Goal: Task Accomplishment & Management: Complete application form

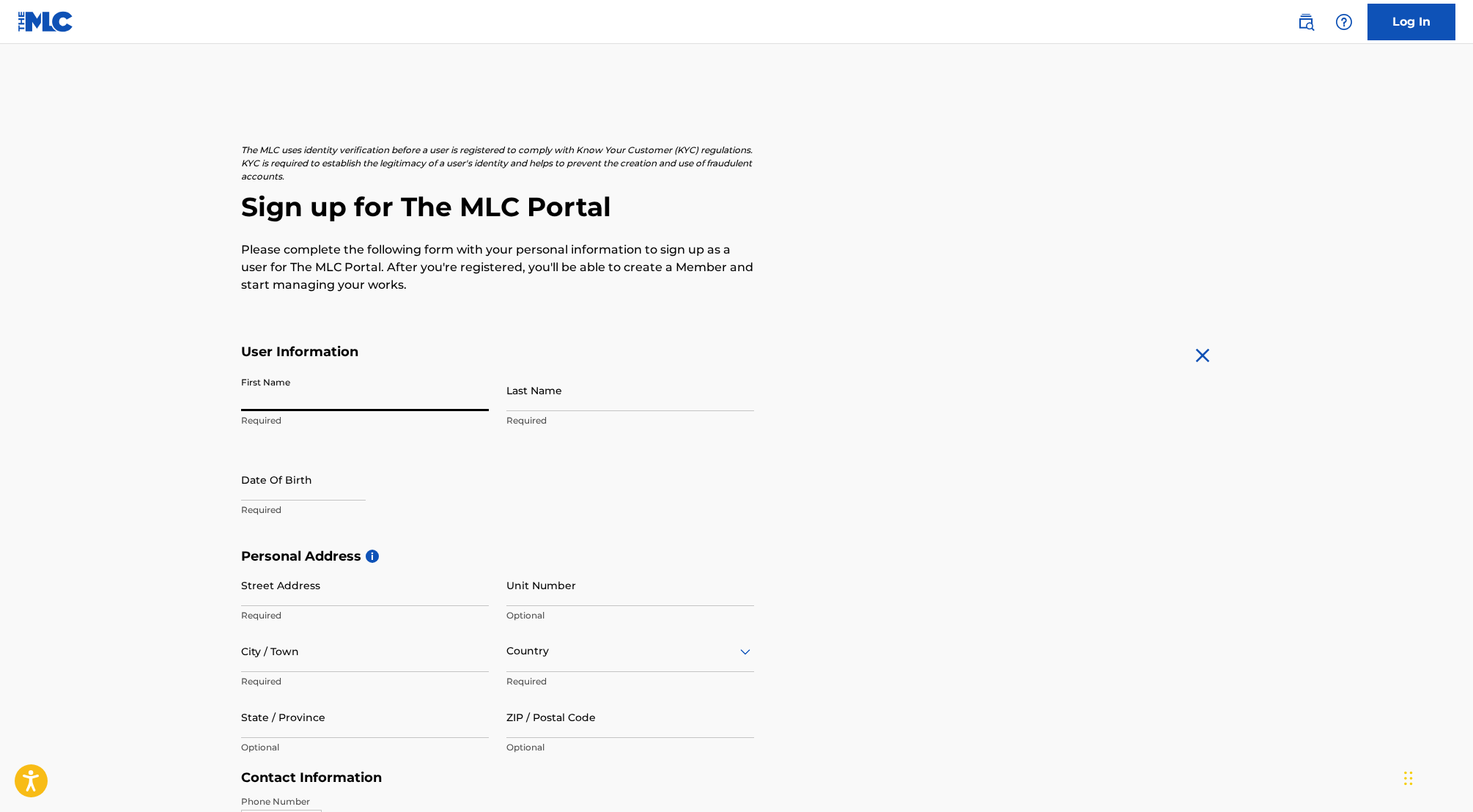
click at [381, 387] on input "First Name" at bounding box center [365, 390] width 247 height 41
type input "[PERSON_NAME]"
select select "8"
select select "2025"
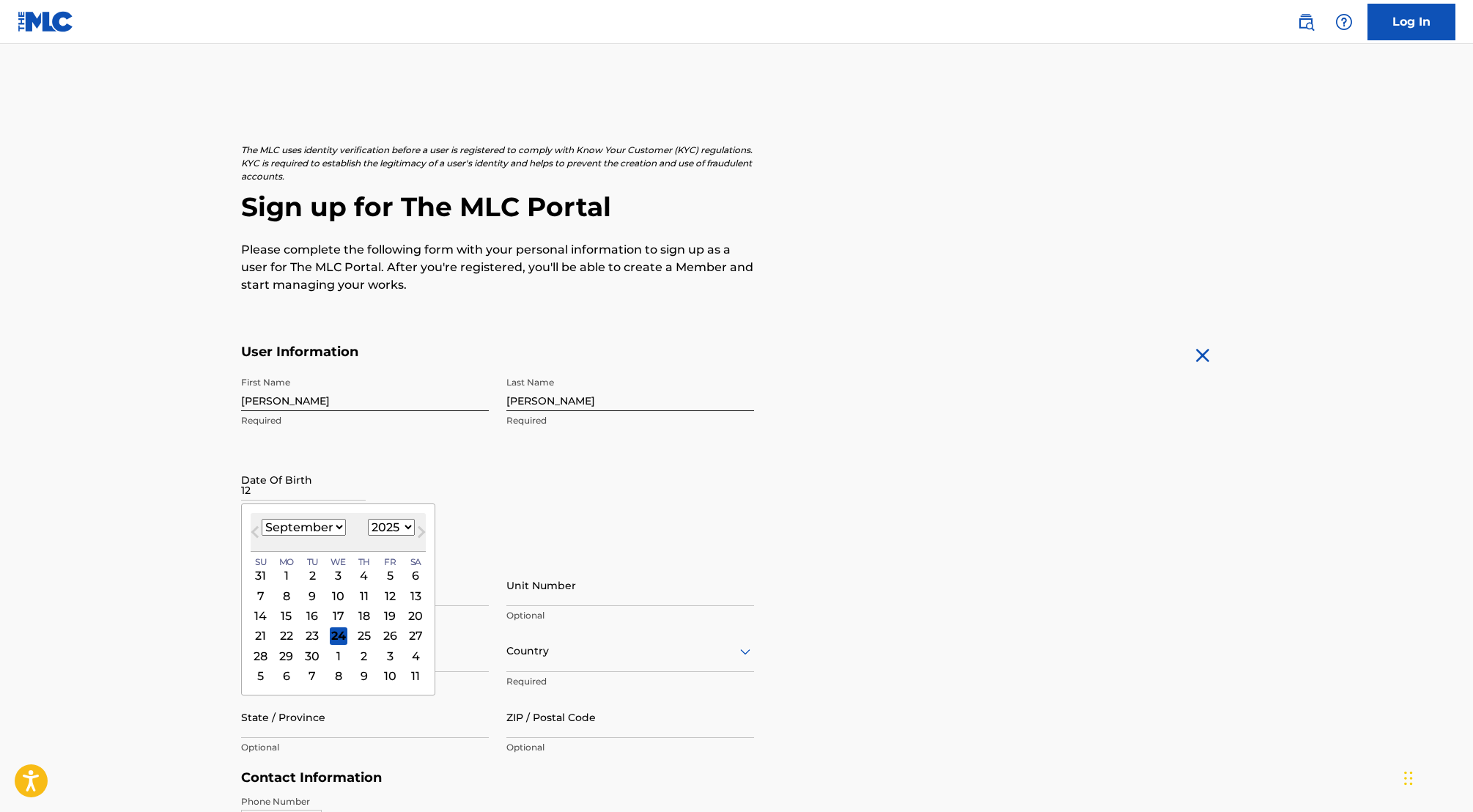
type input "1"
type input "12/01/1976"
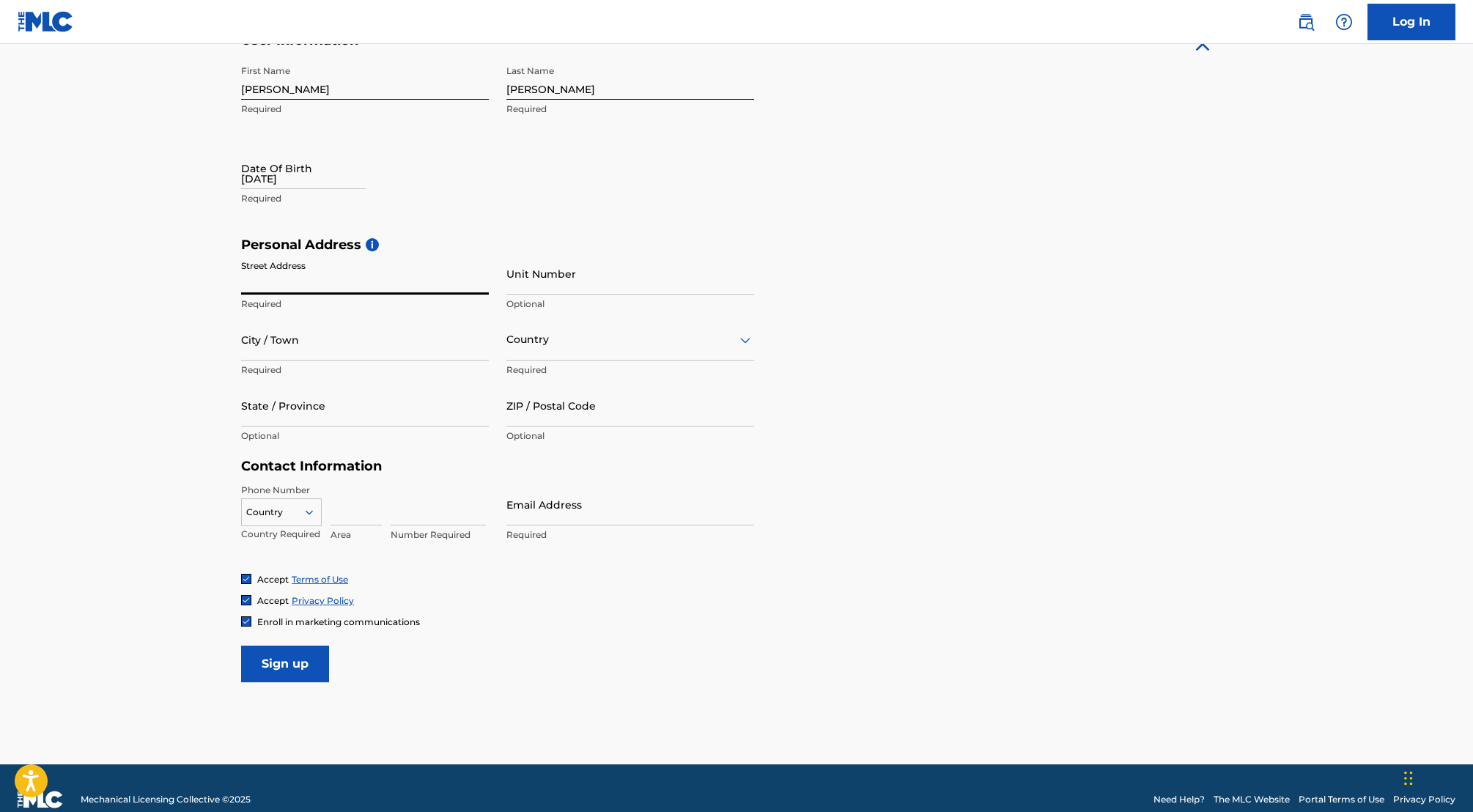
scroll to position [333, 0]
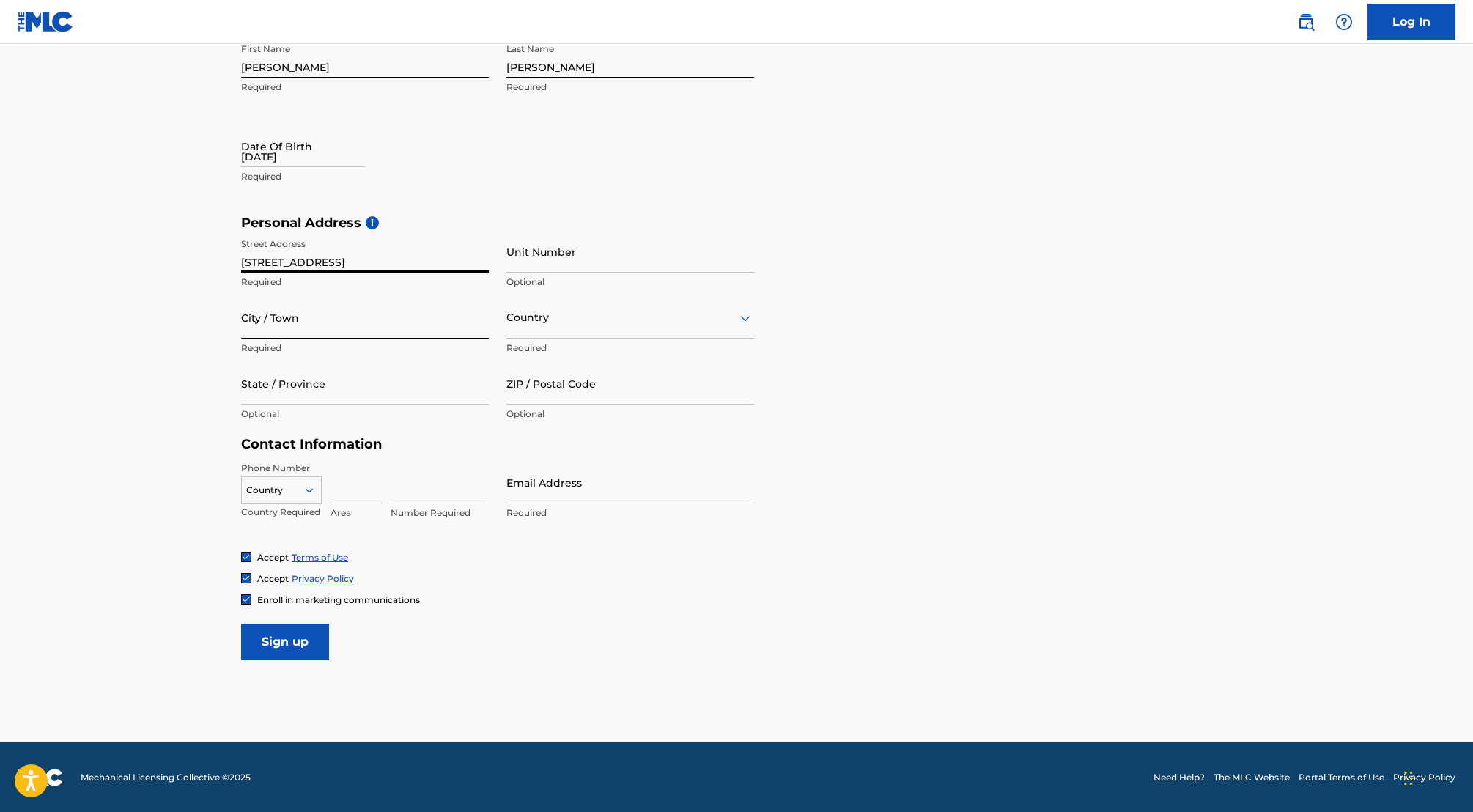
type input "[STREET_ADDRESS]"
type input "101"
type input "[GEOGRAPHIC_DATA]"
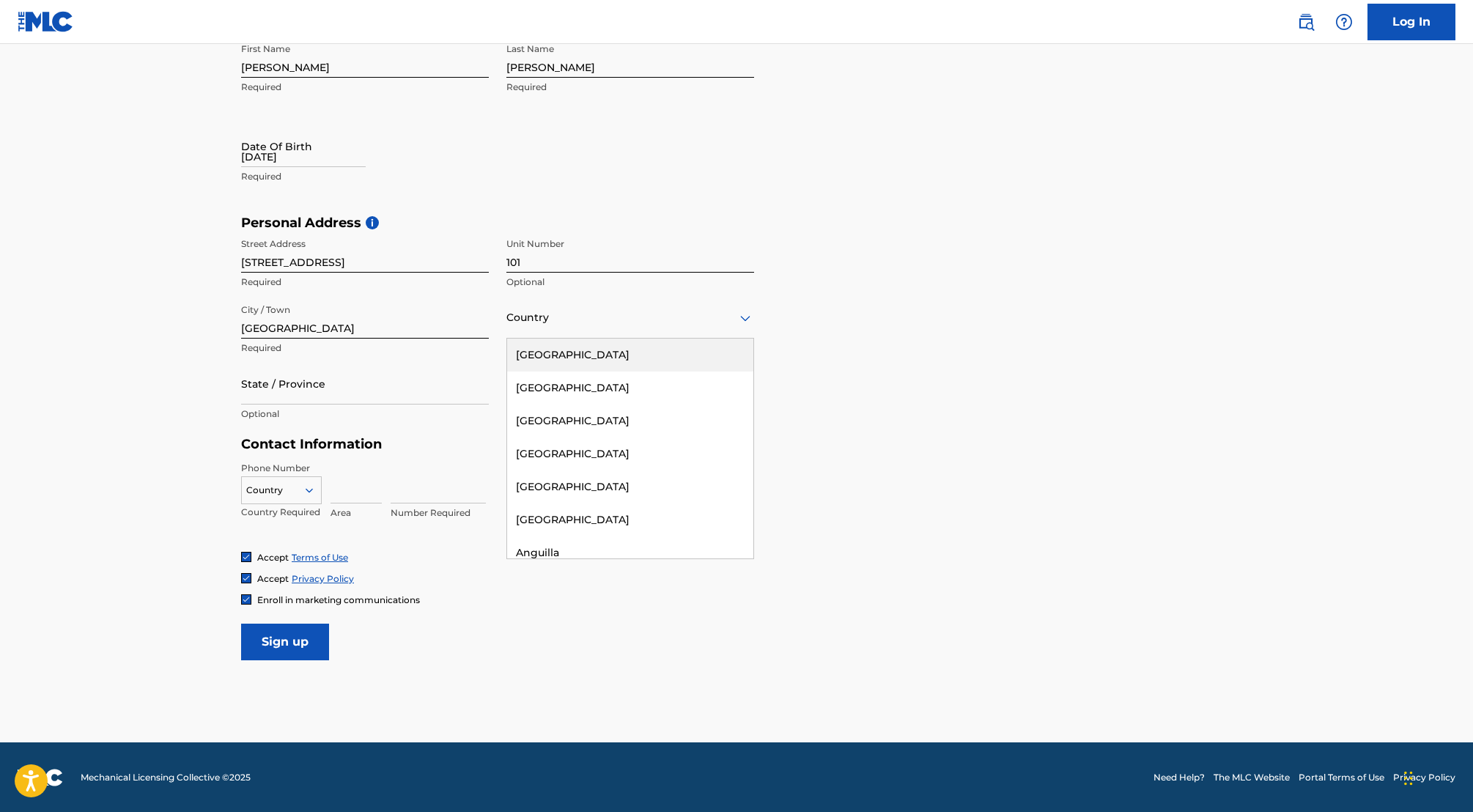
click at [541, 323] on div at bounding box center [630, 318] width 247 height 19
click at [539, 359] on div "[GEOGRAPHIC_DATA]" at bounding box center [631, 355] width 246 height 33
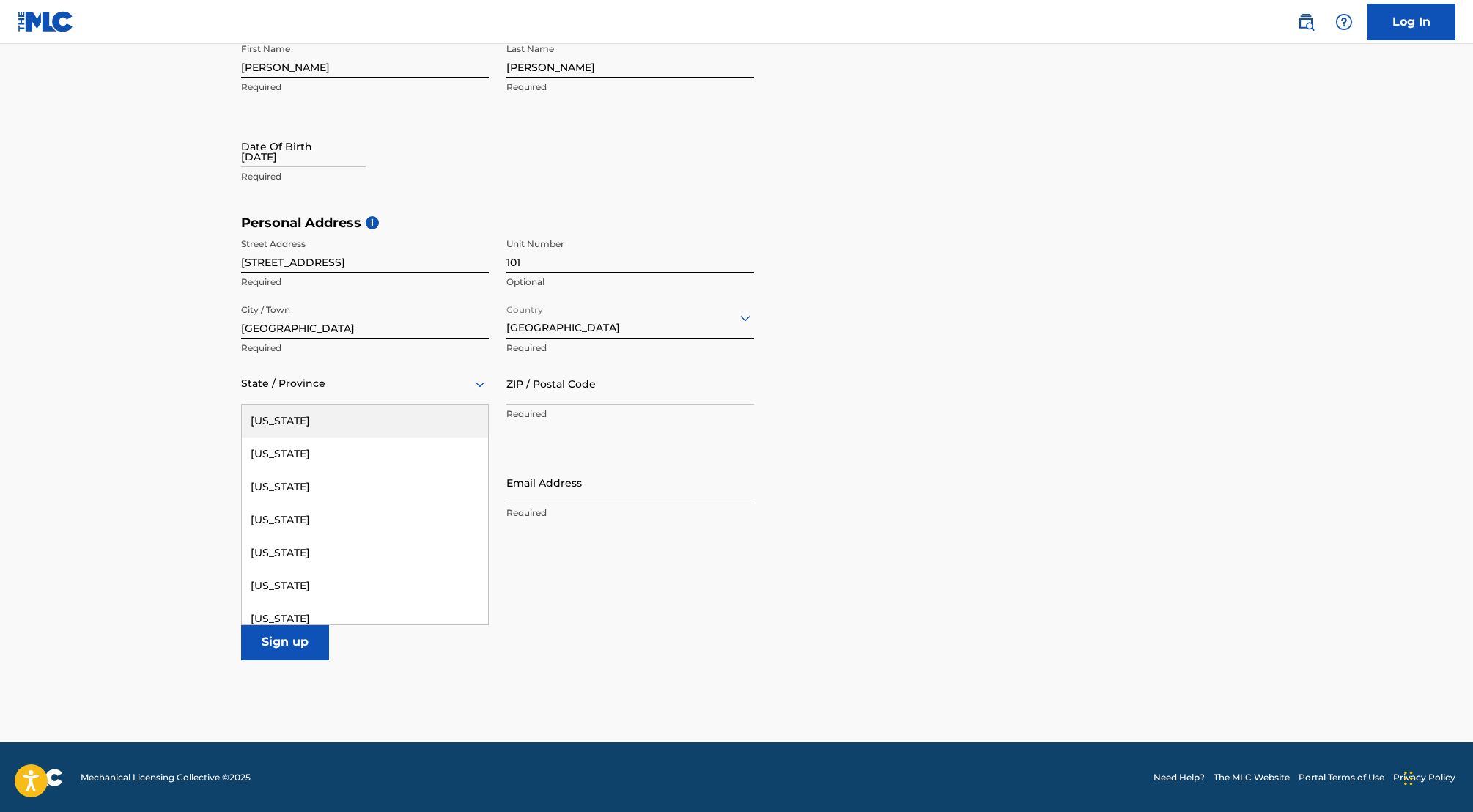
click at [371, 382] on div at bounding box center [365, 384] width 247 height 19
type input "FL"
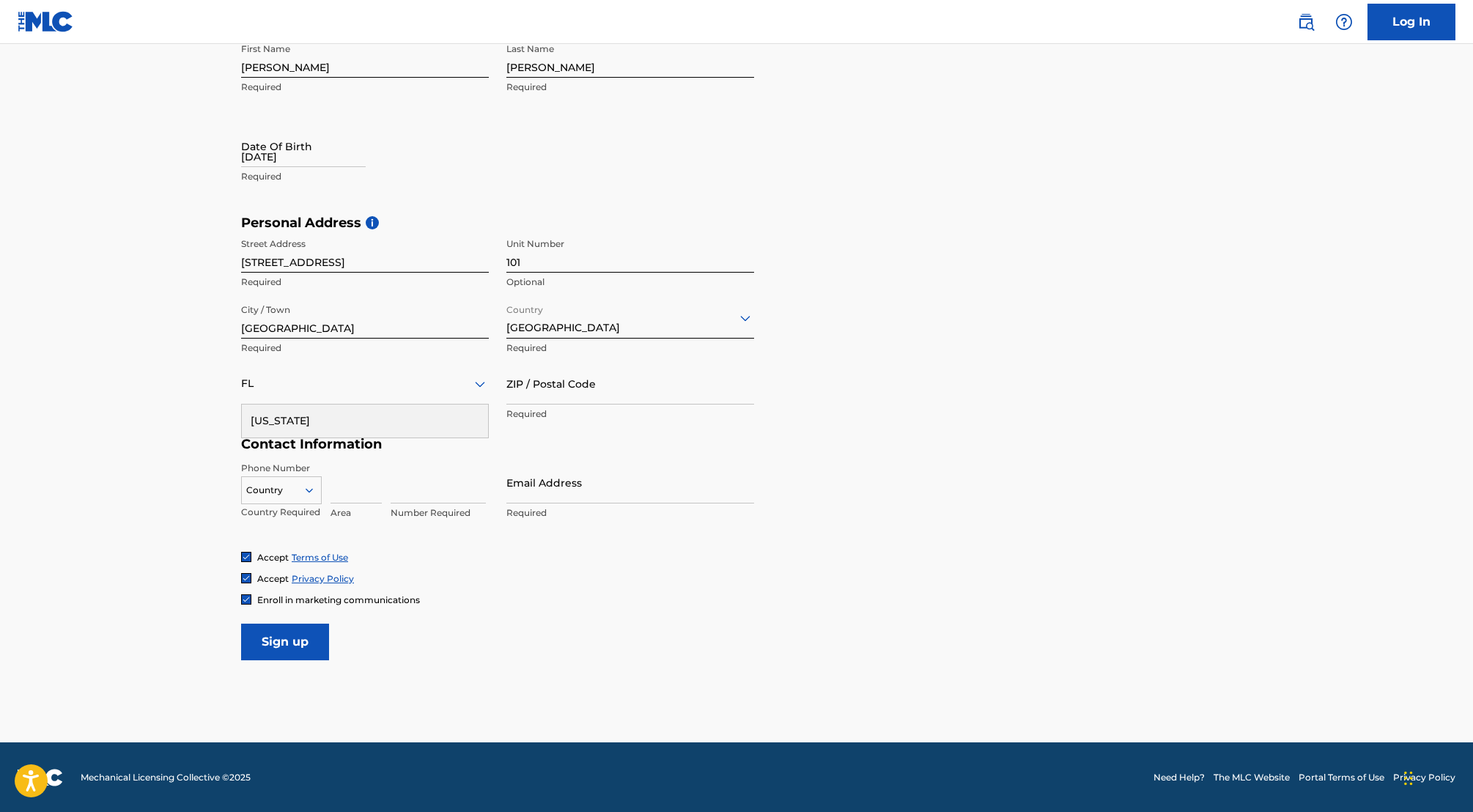
click at [342, 426] on div "[US_STATE]" at bounding box center [366, 420] width 246 height 33
click at [520, 387] on input "ZIP / Postal Code" at bounding box center [630, 383] width 247 height 41
type input "33139"
click at [331, 489] on input at bounding box center [356, 482] width 51 height 41
click at [311, 494] on icon at bounding box center [310, 490] width 14 height 14
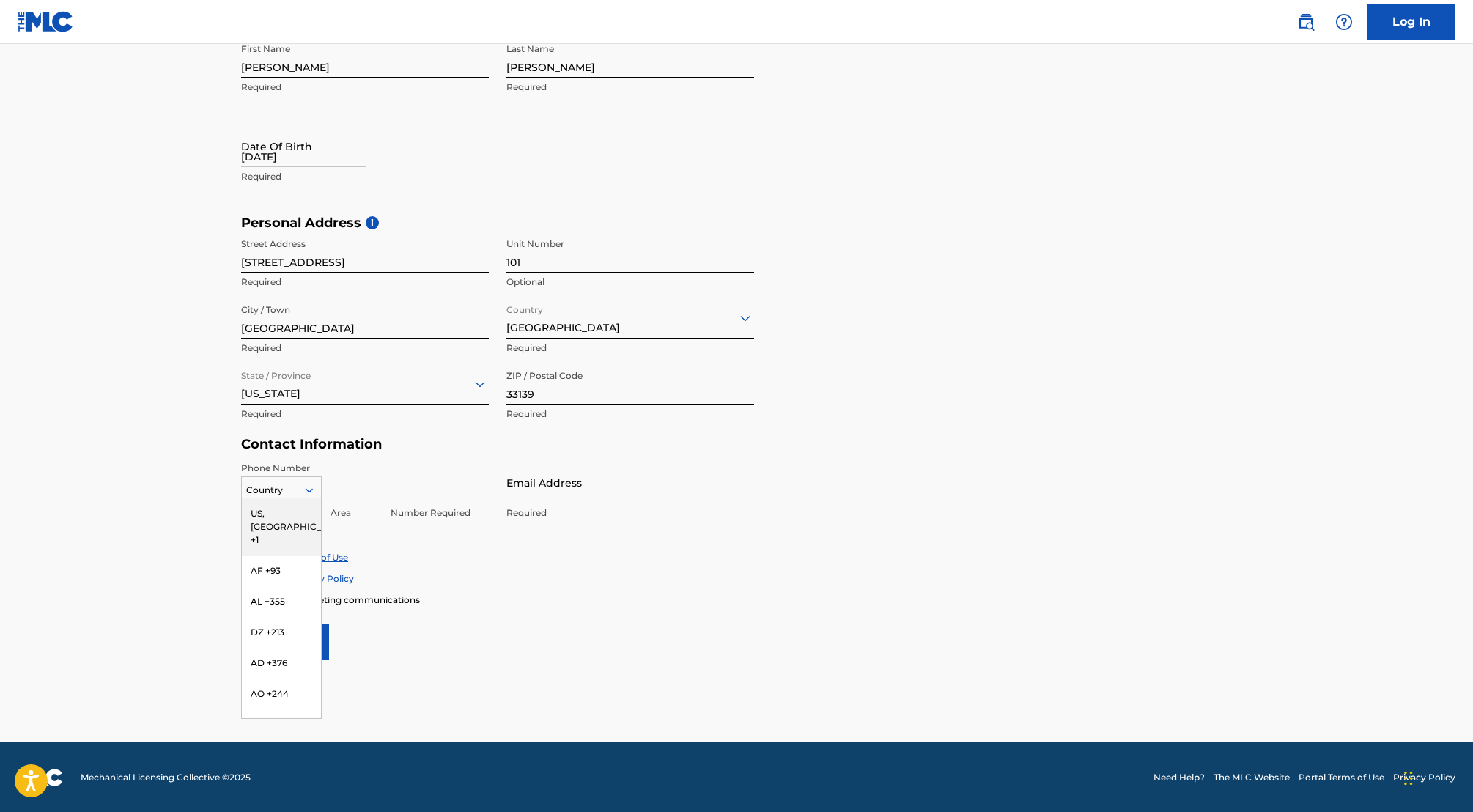
click at [290, 515] on div "US, CA +1" at bounding box center [282, 527] width 79 height 57
click at [351, 497] on input at bounding box center [356, 482] width 51 height 41
type input "786"
type input "3005289"
click at [522, 506] on p "Required" at bounding box center [630, 513] width 247 height 14
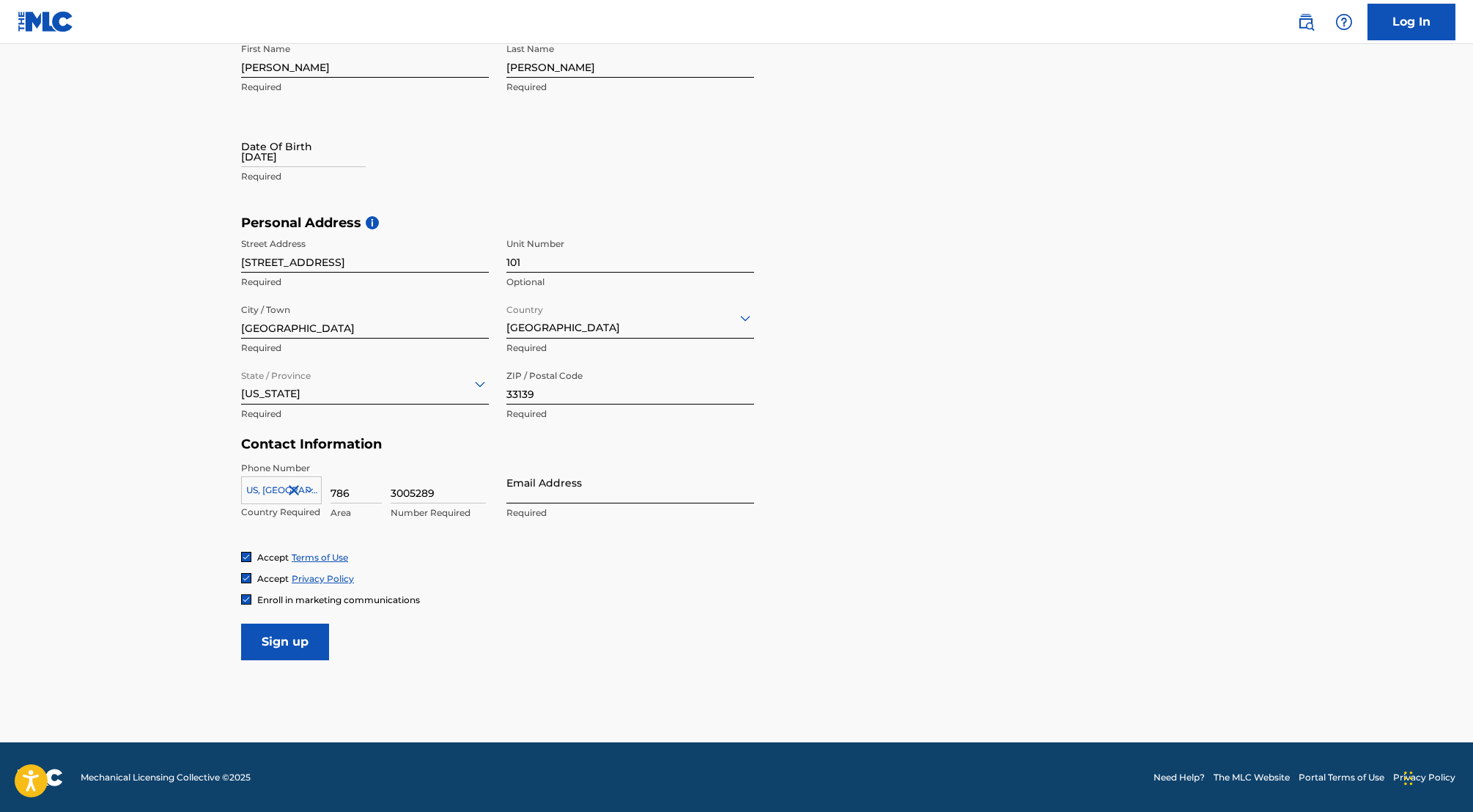
click at [528, 489] on input "Email Address" at bounding box center [630, 482] width 247 height 41
type input "[PERSON_NAME][EMAIL_ADDRESS]"
click at [289, 648] on input "Sign up" at bounding box center [285, 641] width 88 height 36
select select "8"
select select "2025"
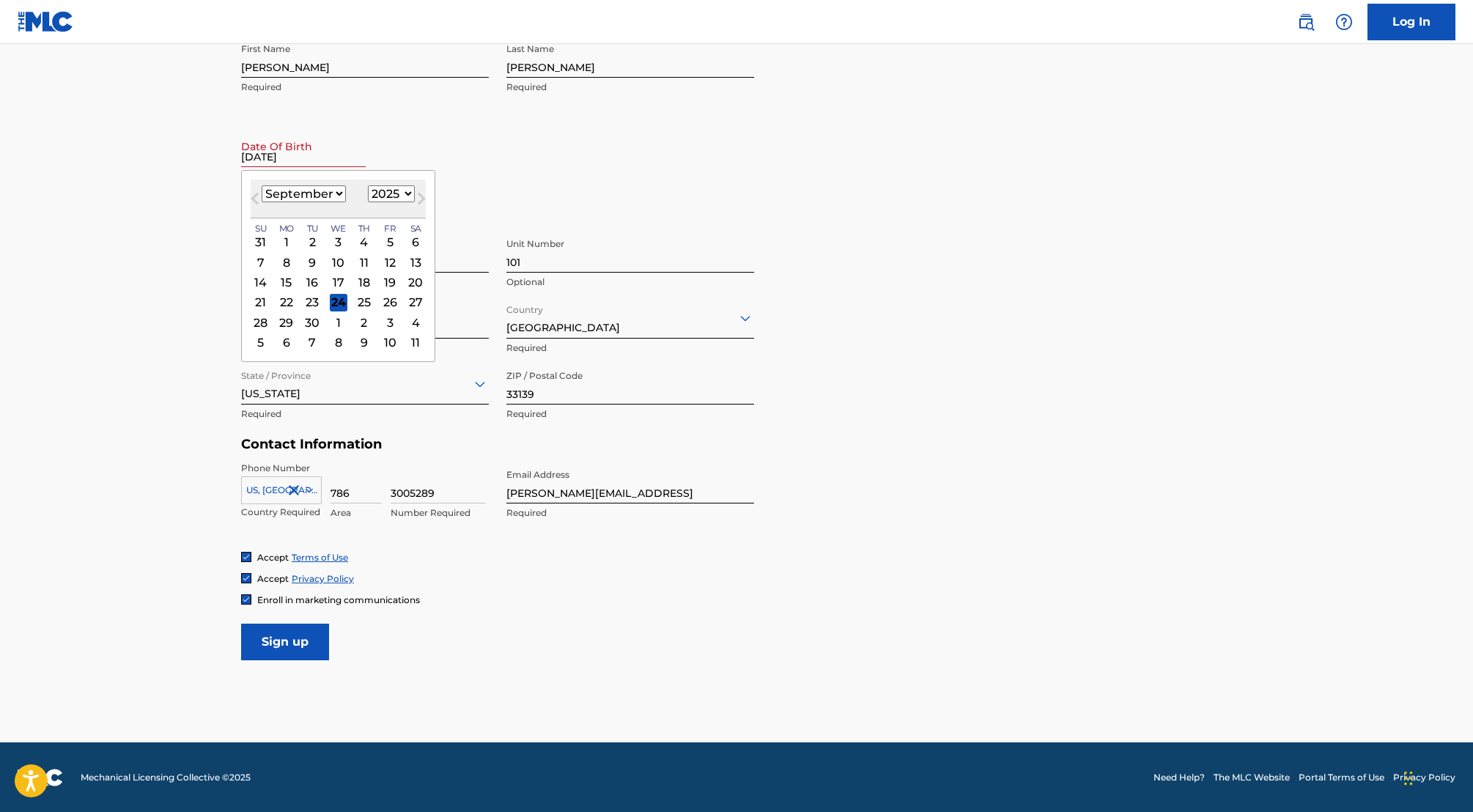
click at [259, 154] on input "12/01/1976" at bounding box center [304, 145] width 125 height 41
click at [306, 279] on div "16" at bounding box center [311, 282] width 18 height 18
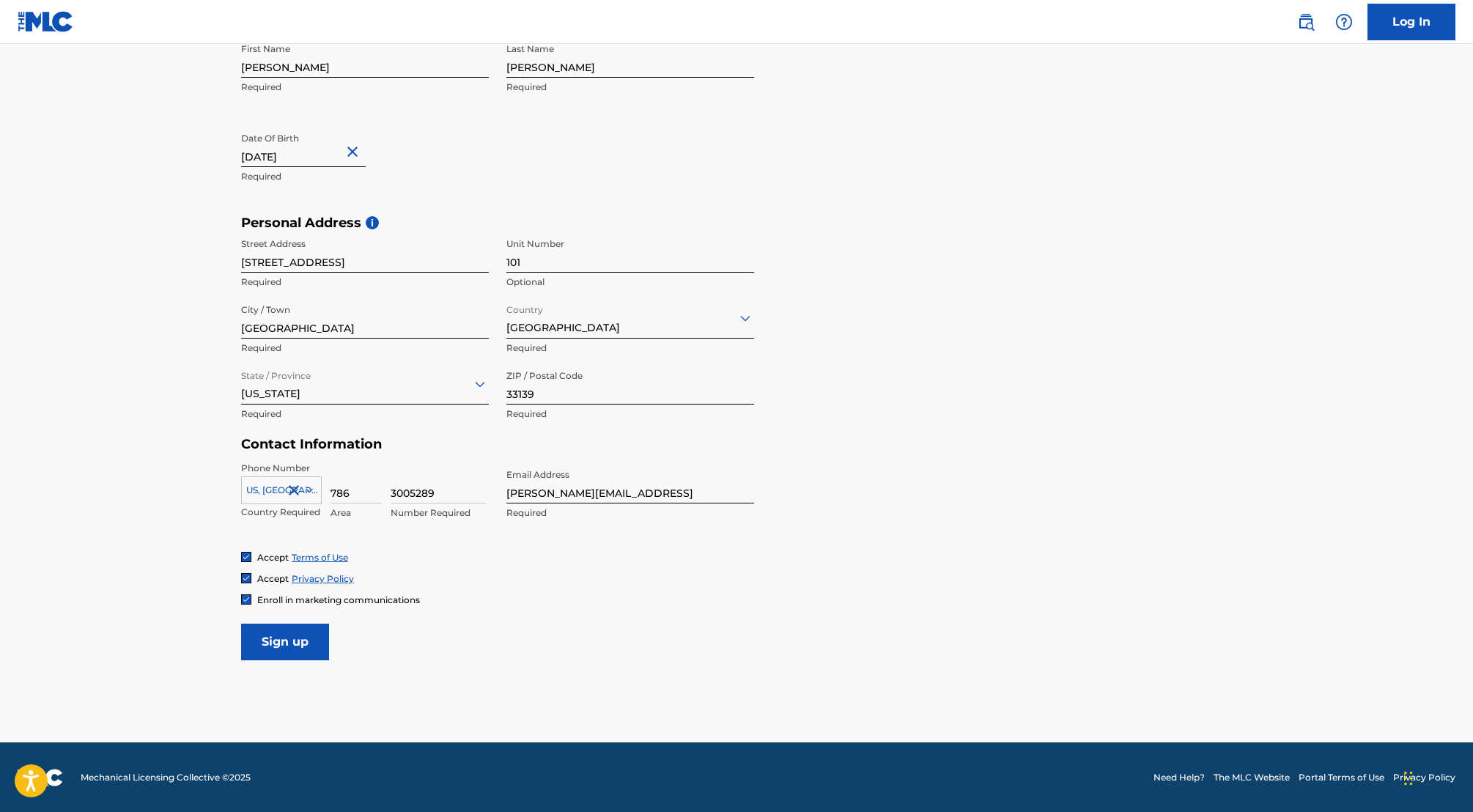
click at [345, 147] on button "Close" at bounding box center [355, 152] width 22 height 45
click at [302, 143] on input "12/01/1976" at bounding box center [304, 145] width 125 height 41
select select "8"
select select "2025"
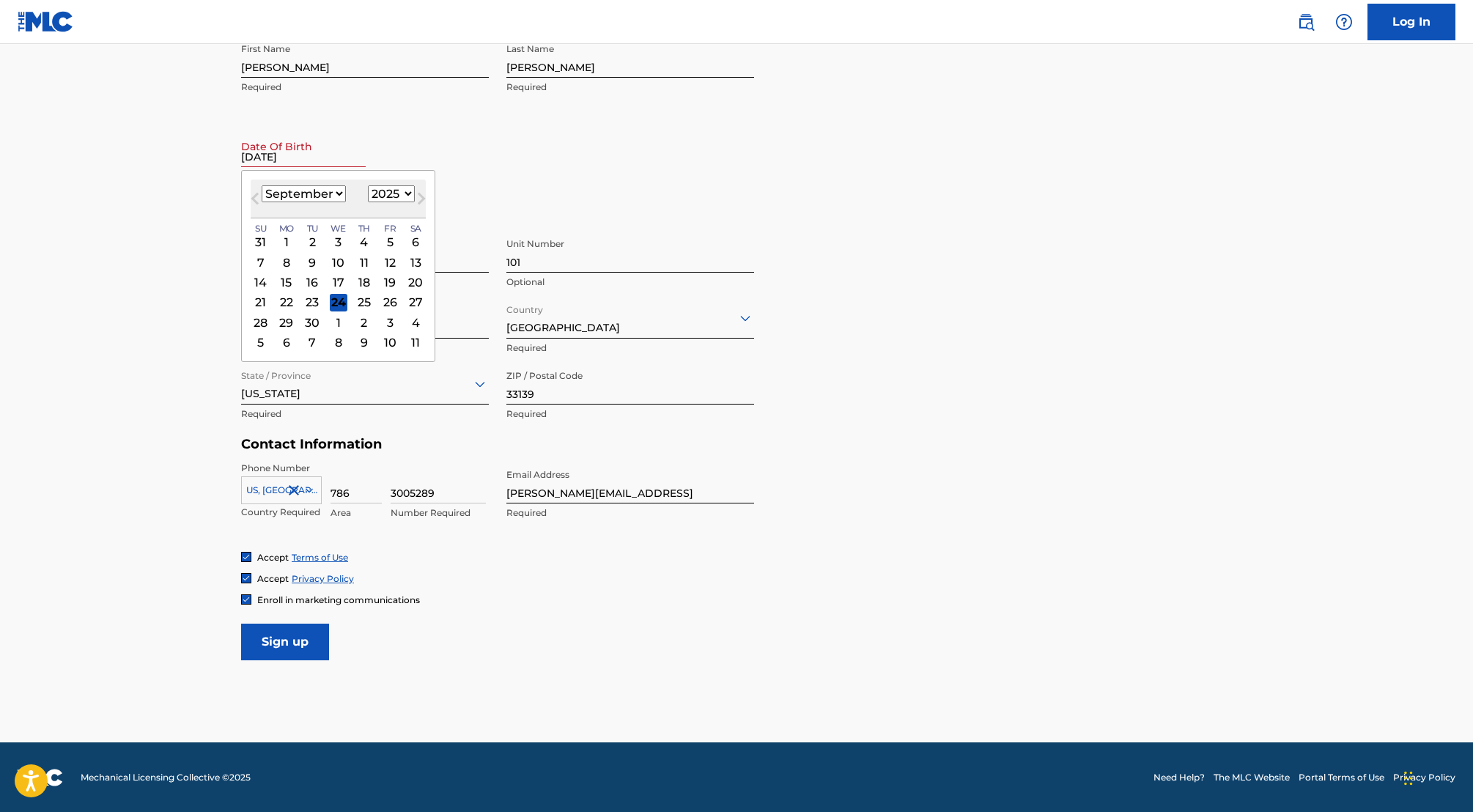
click at [303, 190] on select "January February March April May June July August September October November De…" at bounding box center [304, 194] width 84 height 17
select select "11"
click at [262, 186] on select "January February March April May June July August September October November De…" at bounding box center [304, 194] width 84 height 17
click at [387, 193] on select "1899 1900 1901 1902 1903 1904 1905 1906 1907 1908 1909 1910 1911 1912 1913 1914…" at bounding box center [392, 194] width 47 height 17
select select "1976"
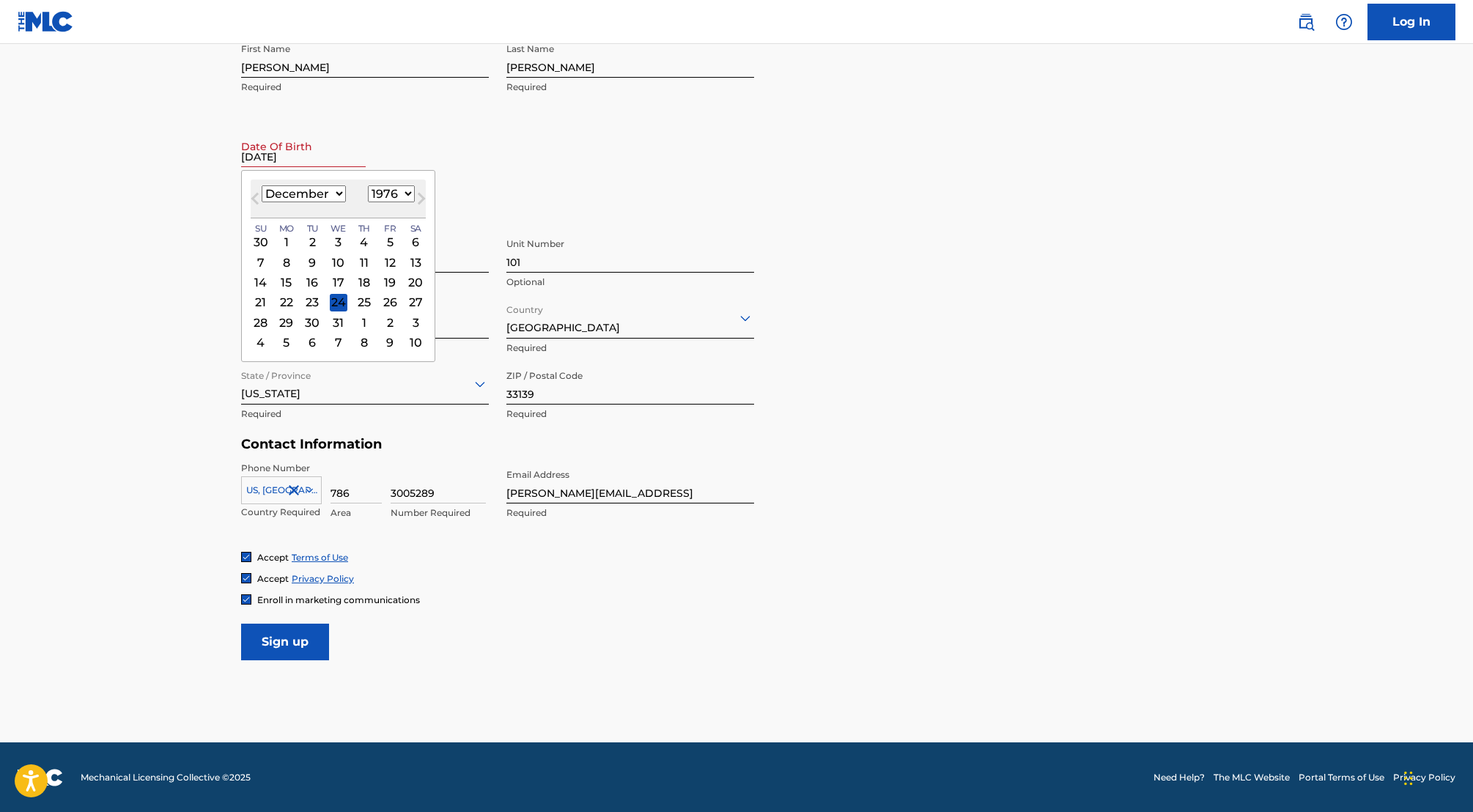
click at [368, 186] on select "1899 1900 1901 1902 1903 1904 1905 1906 1907 1908 1909 1910 1911 1912 1913 1914…" at bounding box center [392, 194] width 47 height 17
click at [337, 244] on div "1" at bounding box center [338, 241] width 18 height 18
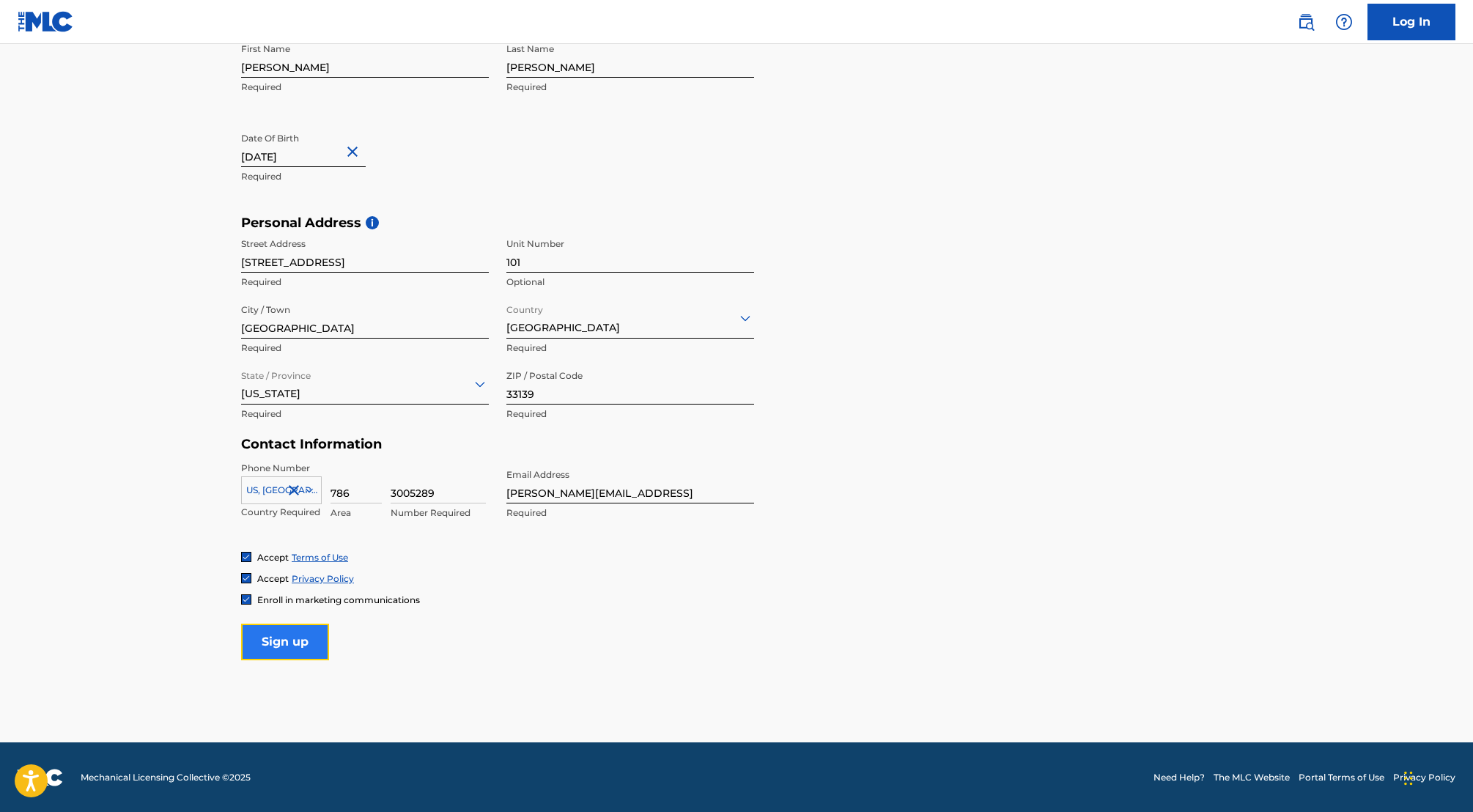
click at [275, 640] on input "Sign up" at bounding box center [285, 641] width 88 height 36
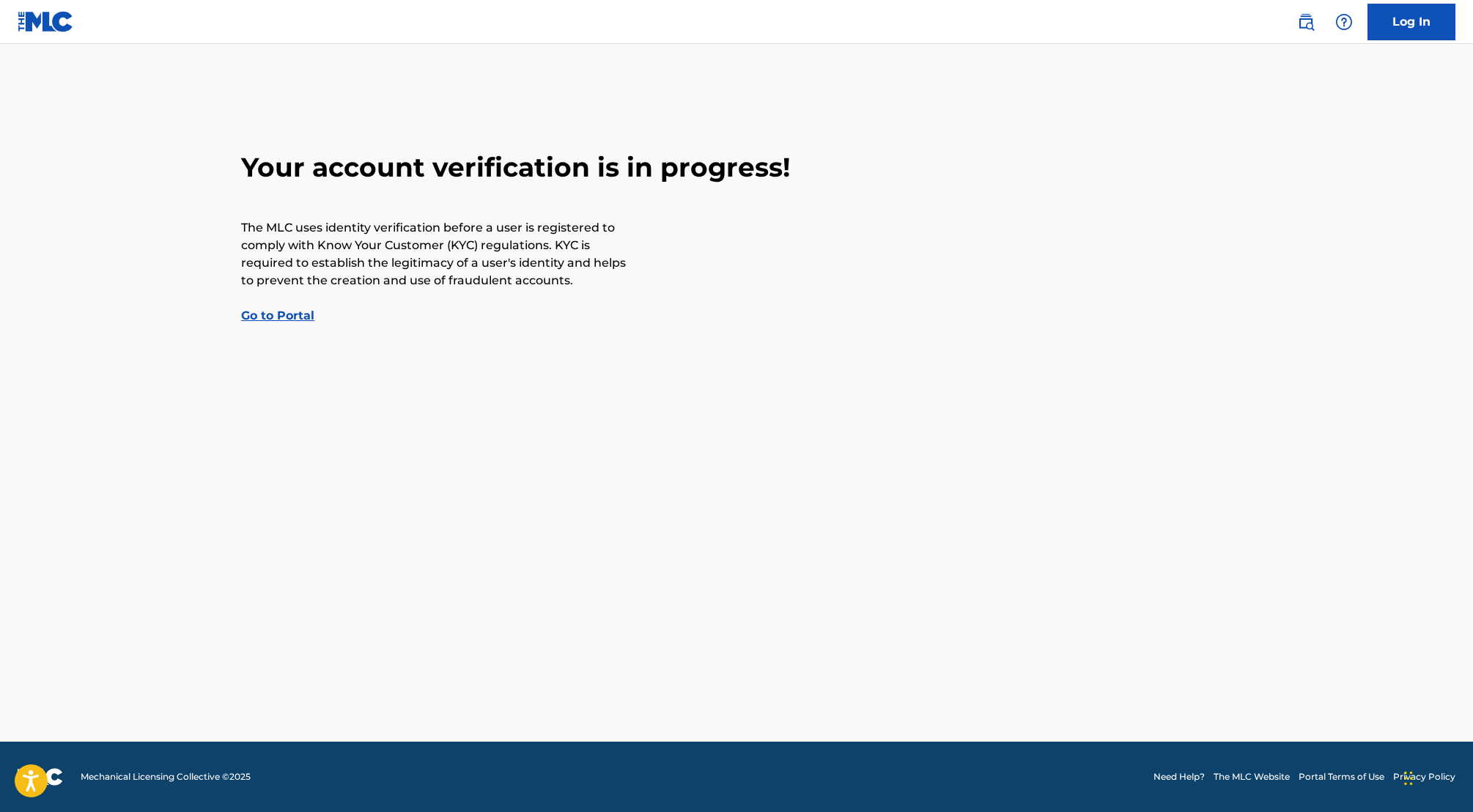
click at [382, 481] on main "Your account verification is in progress! The MLC uses identity verification be…" at bounding box center [736, 392] width 1473 height 698
click at [277, 312] on link "Go to Portal" at bounding box center [278, 316] width 73 height 14
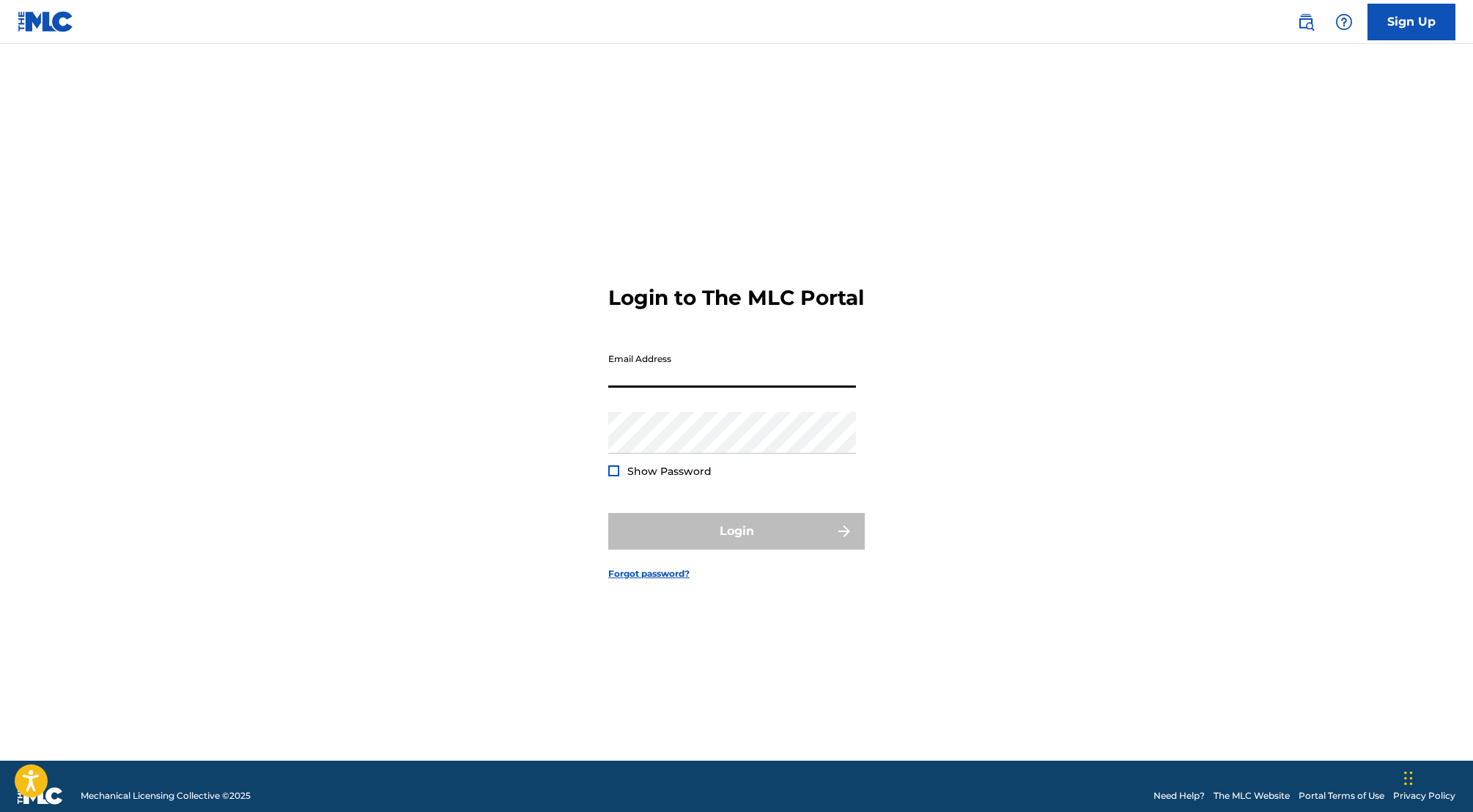
click at [617, 380] on input "Email Address" at bounding box center [732, 366] width 247 height 41
type input "[PERSON_NAME][EMAIL_ADDRESS]"
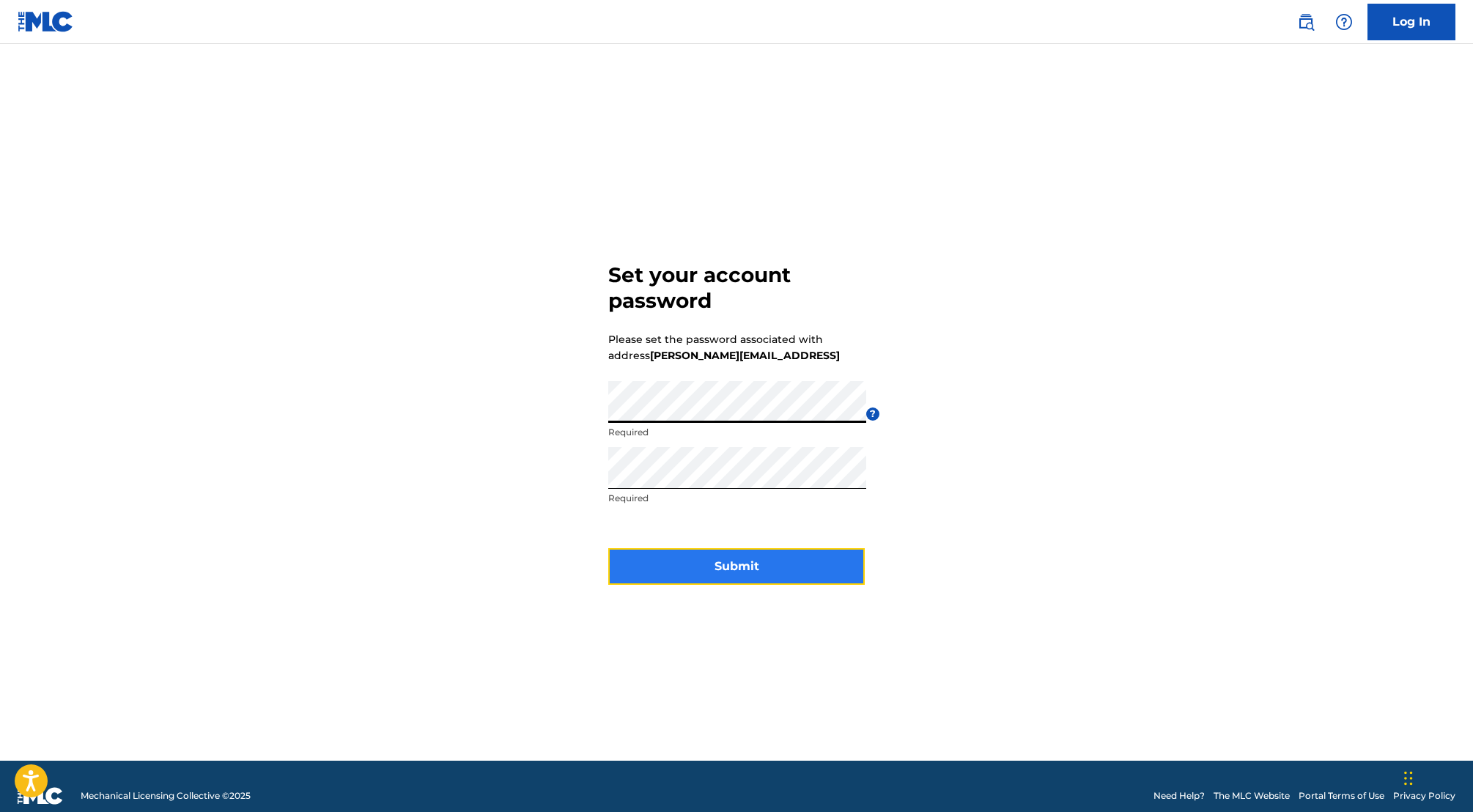
click at [755, 554] on button "Submit" at bounding box center [737, 566] width 257 height 36
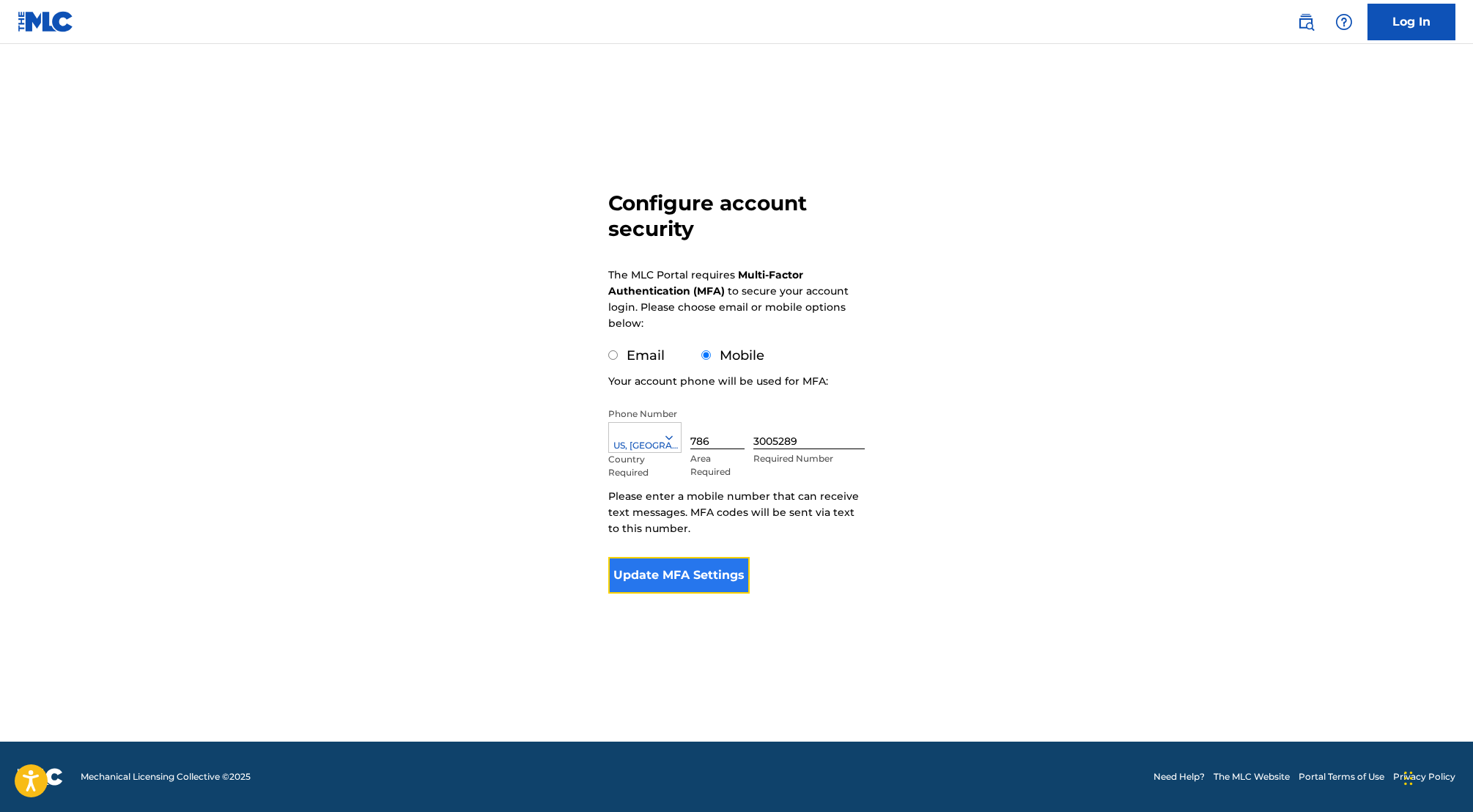
click at [690, 571] on button "Update MFA Settings" at bounding box center [680, 575] width 142 height 36
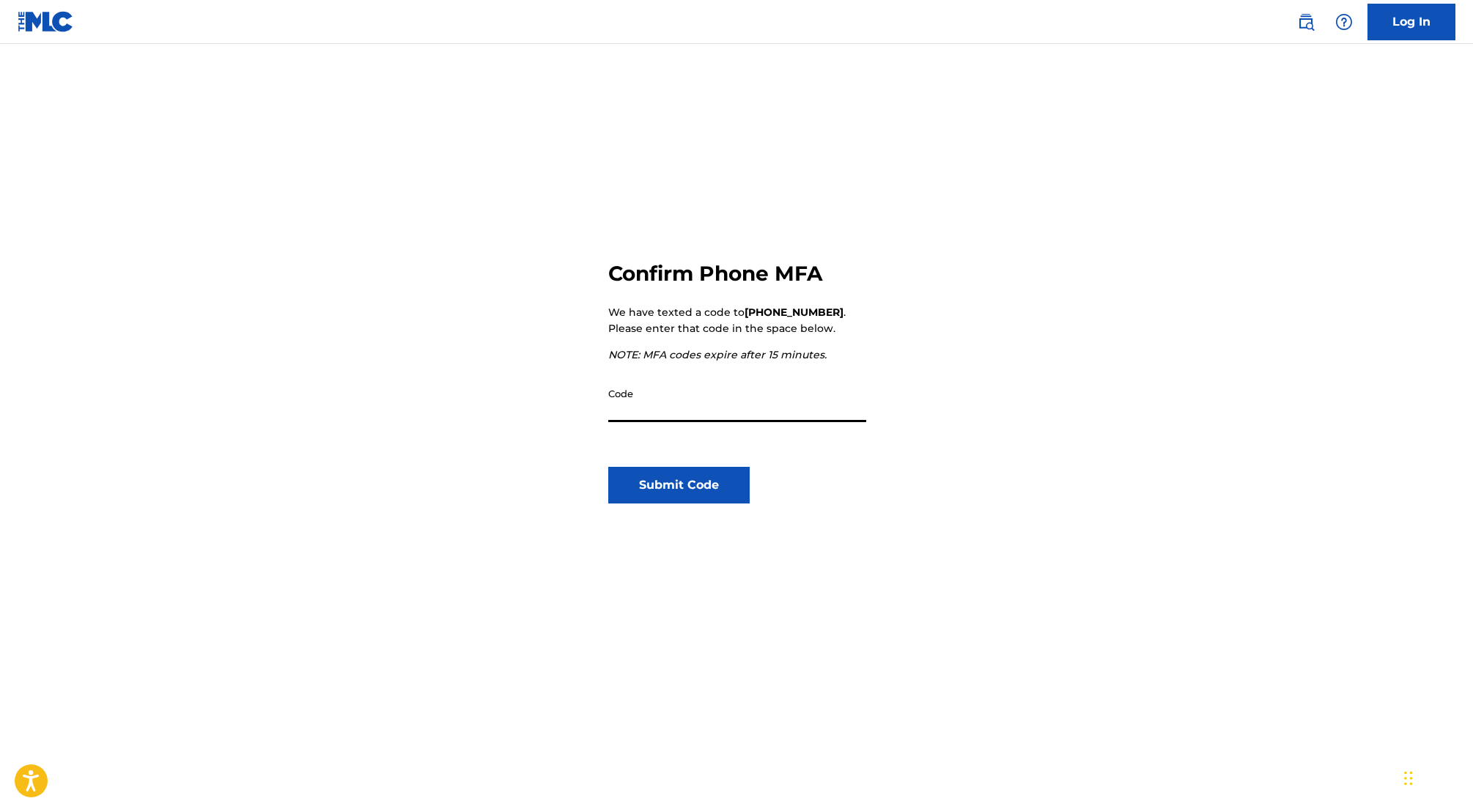
paste input "686690"
type input "686690"
click at [672, 474] on button "Submit Code" at bounding box center [680, 484] width 142 height 36
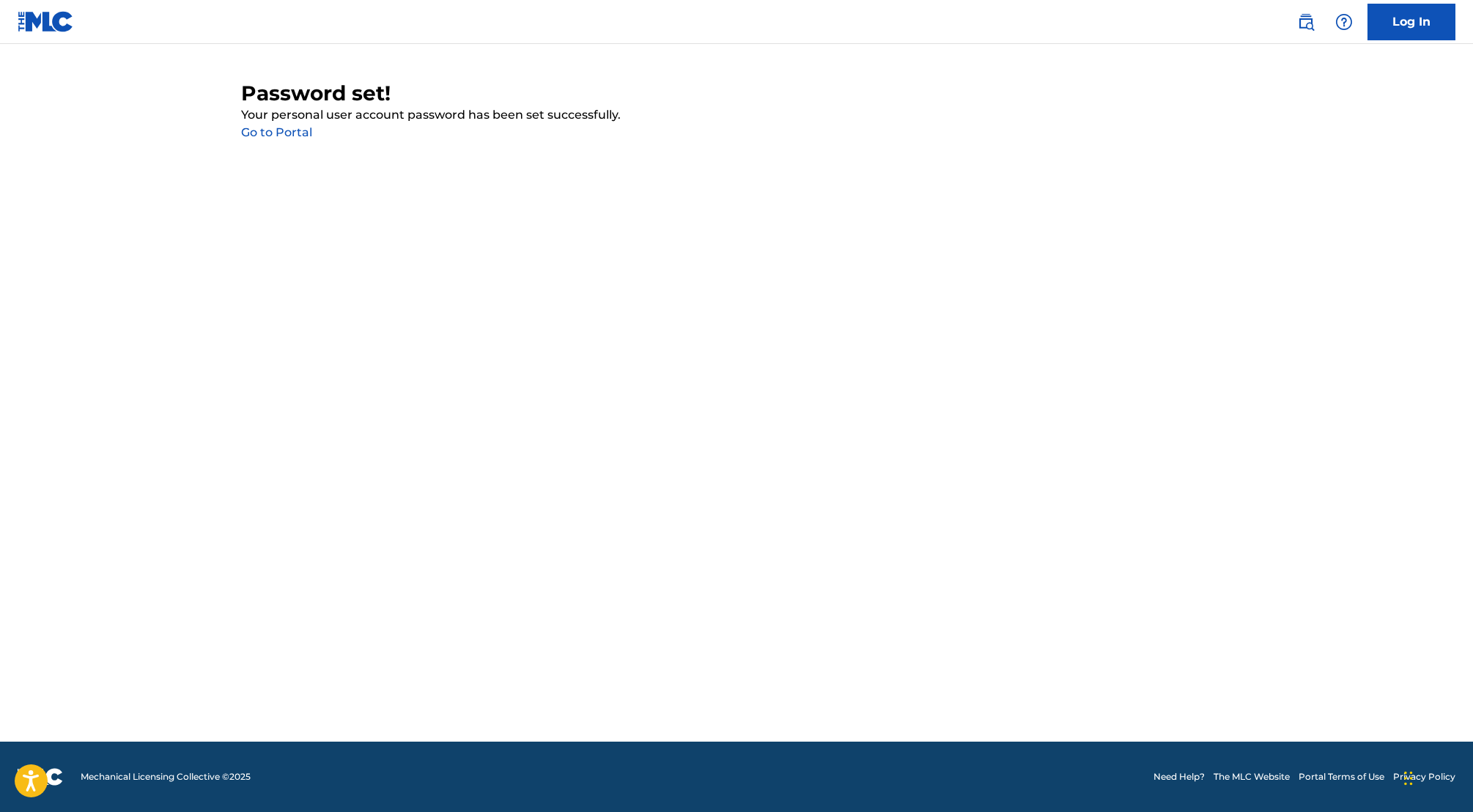
click at [610, 453] on main "Password set! Your personal user account password has been set successfully. Go…" at bounding box center [736, 392] width 1473 height 698
click at [288, 133] on link "Go to Portal" at bounding box center [277, 132] width 71 height 14
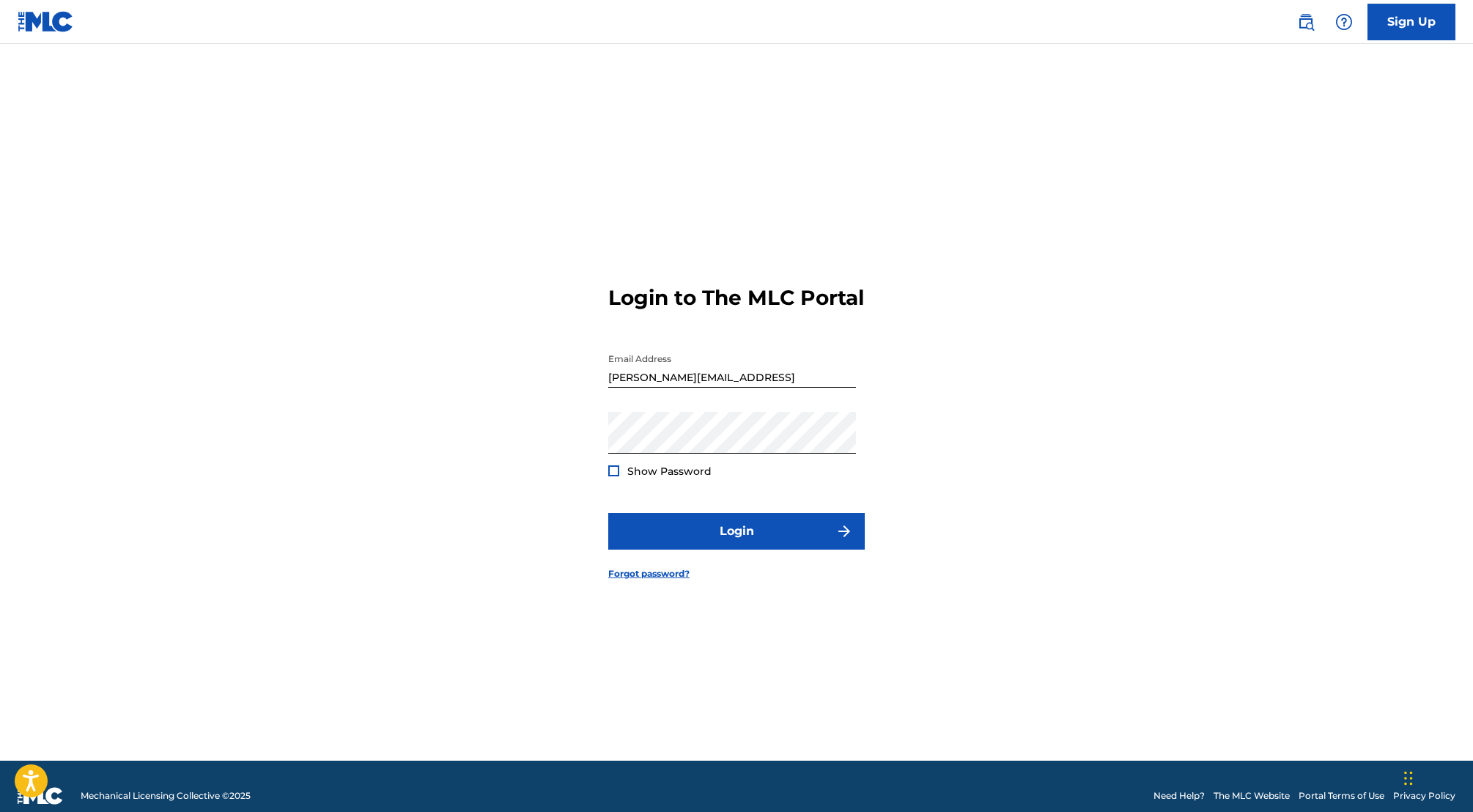
click at [620, 479] on div "Show Password" at bounding box center [660, 471] width 103 height 14
click at [615, 476] on div at bounding box center [614, 470] width 11 height 11
click at [615, 475] on img at bounding box center [614, 471] width 8 height 8
click at [712, 549] on button "Login" at bounding box center [737, 531] width 257 height 36
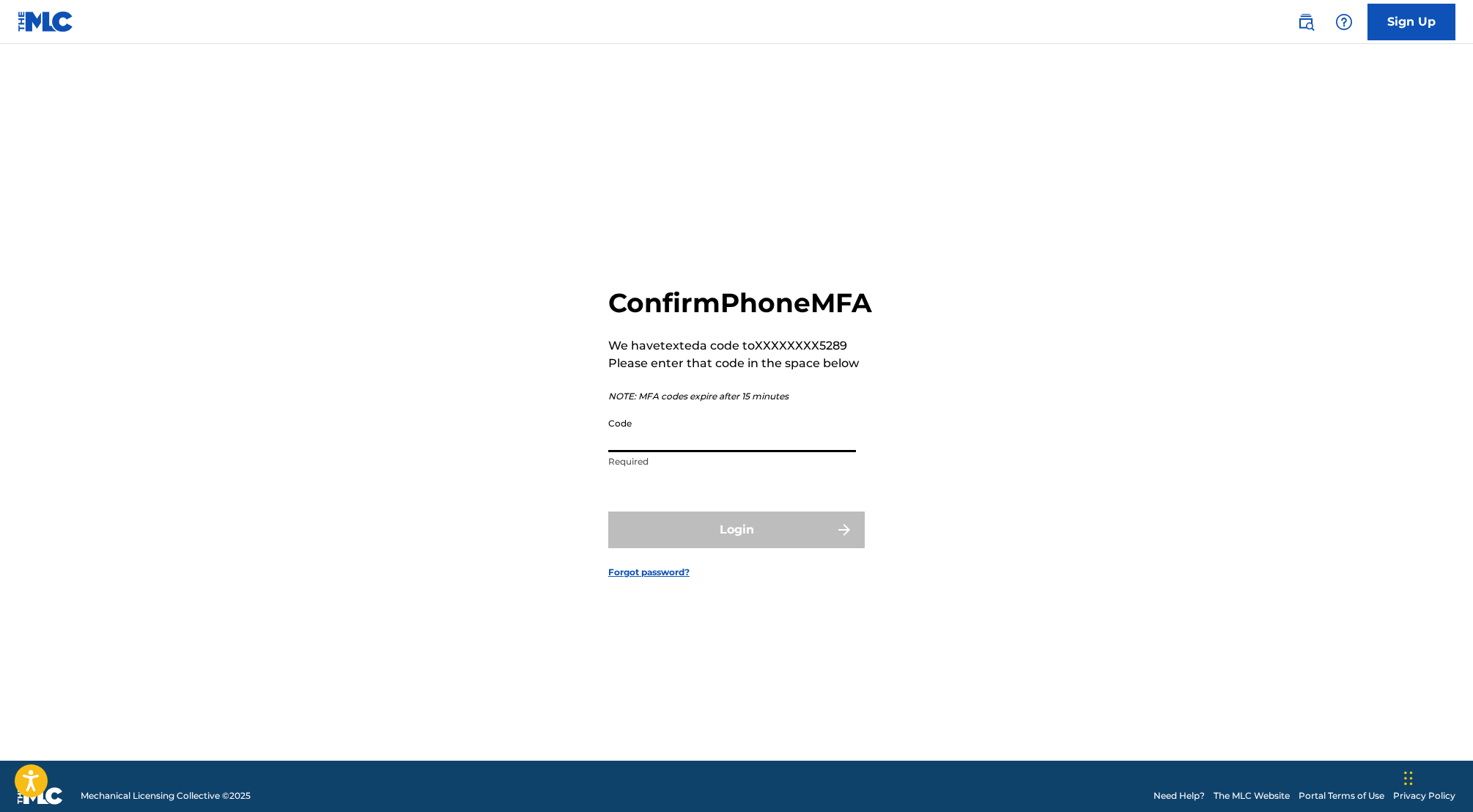
click at [615, 442] on input "Code" at bounding box center [732, 430] width 247 height 41
paste input "244360"
type input "244360"
click at [702, 548] on button "Login" at bounding box center [737, 529] width 257 height 36
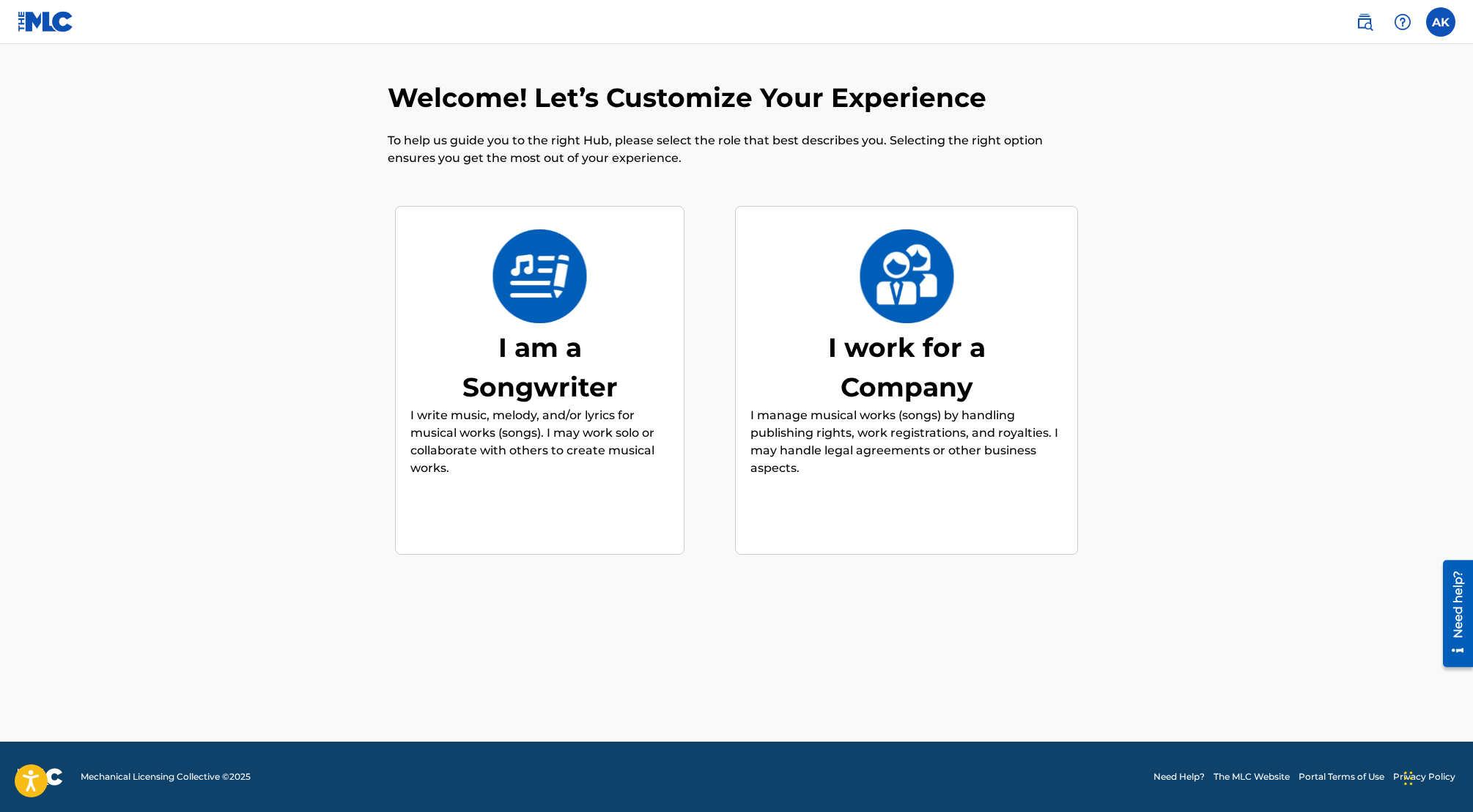
click at [911, 282] on img at bounding box center [907, 276] width 96 height 94
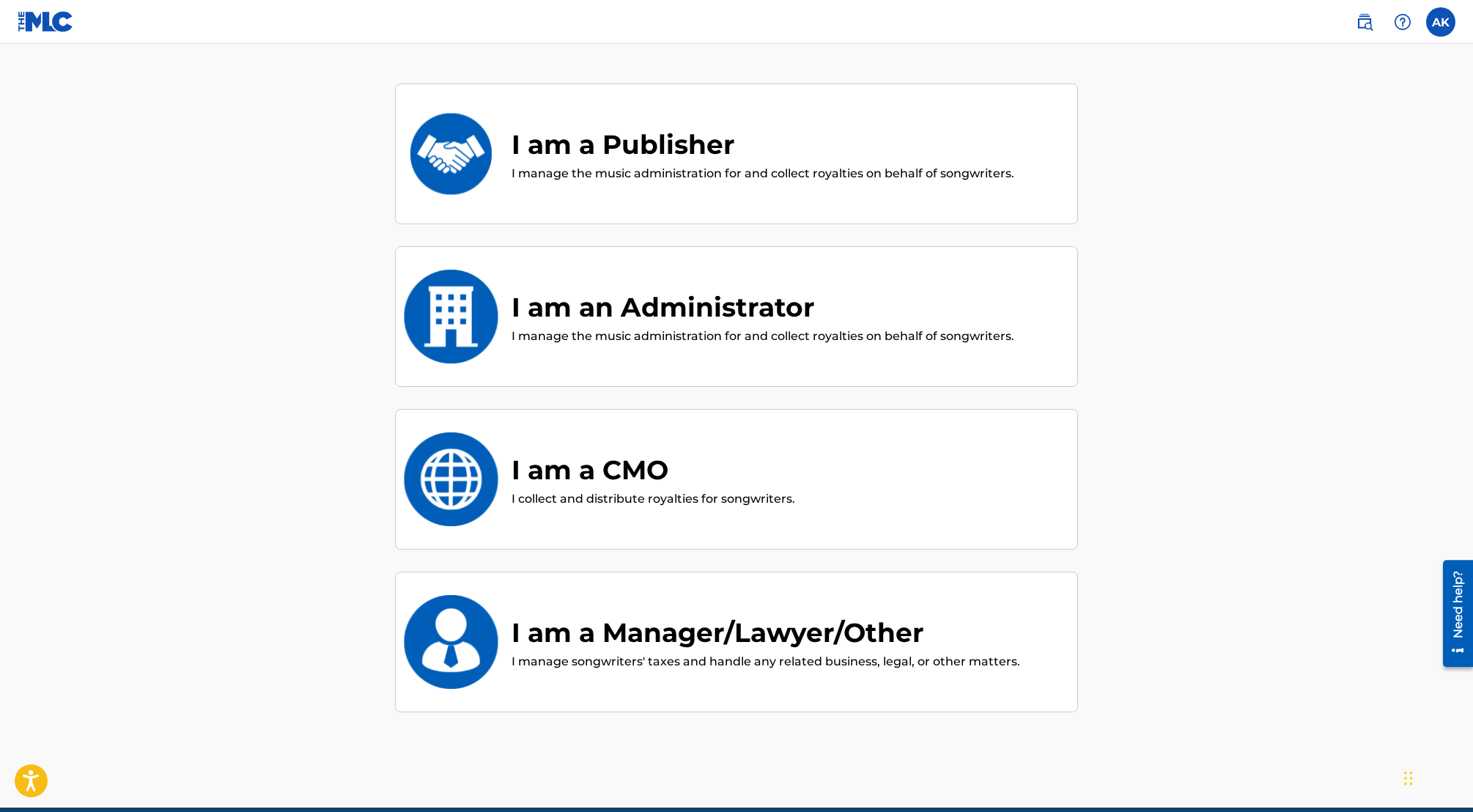
scroll to position [107, 0]
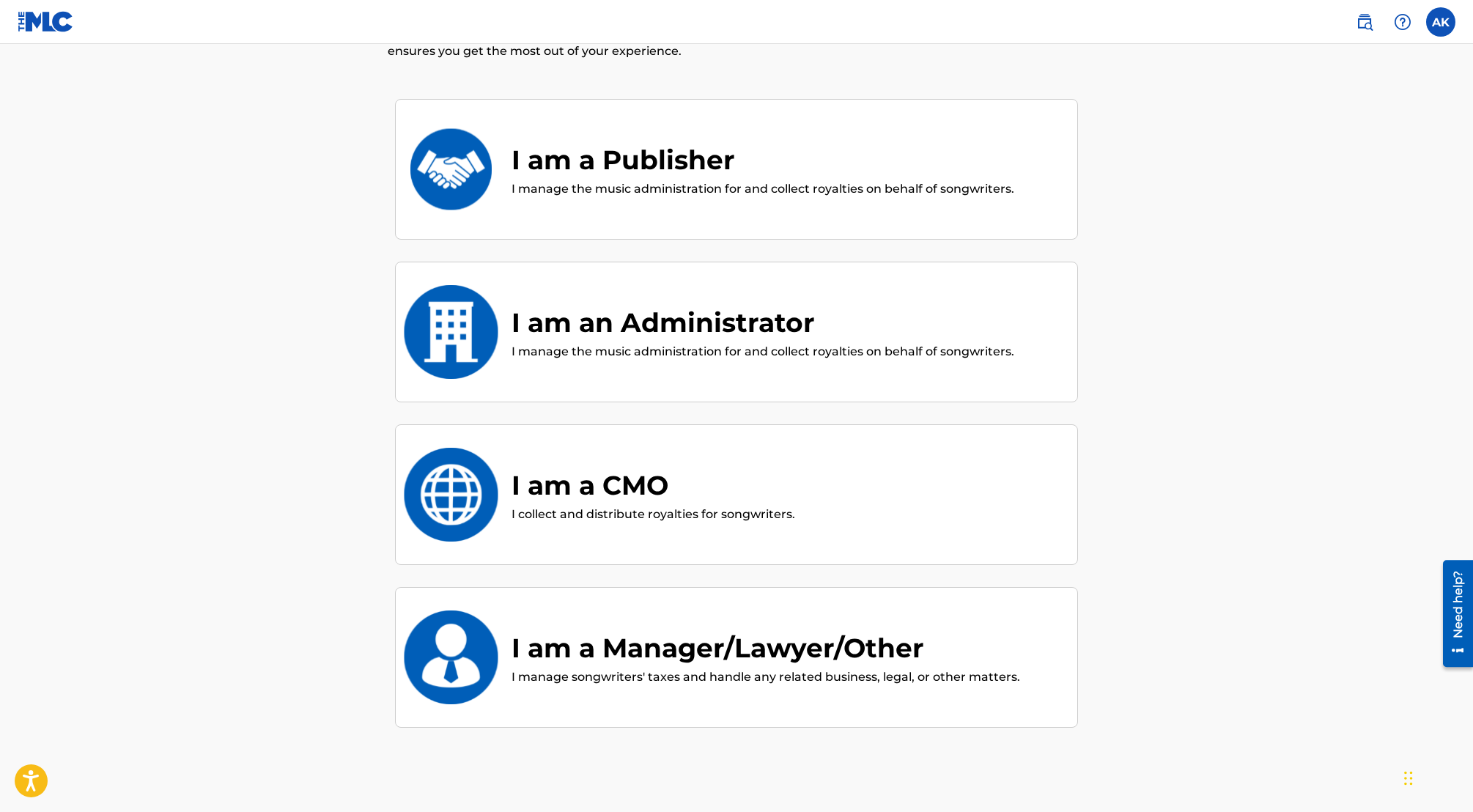
click at [782, 373] on div "I am an Administrator I manage the music administration for and collect royalti…" at bounding box center [736, 332] width 683 height 141
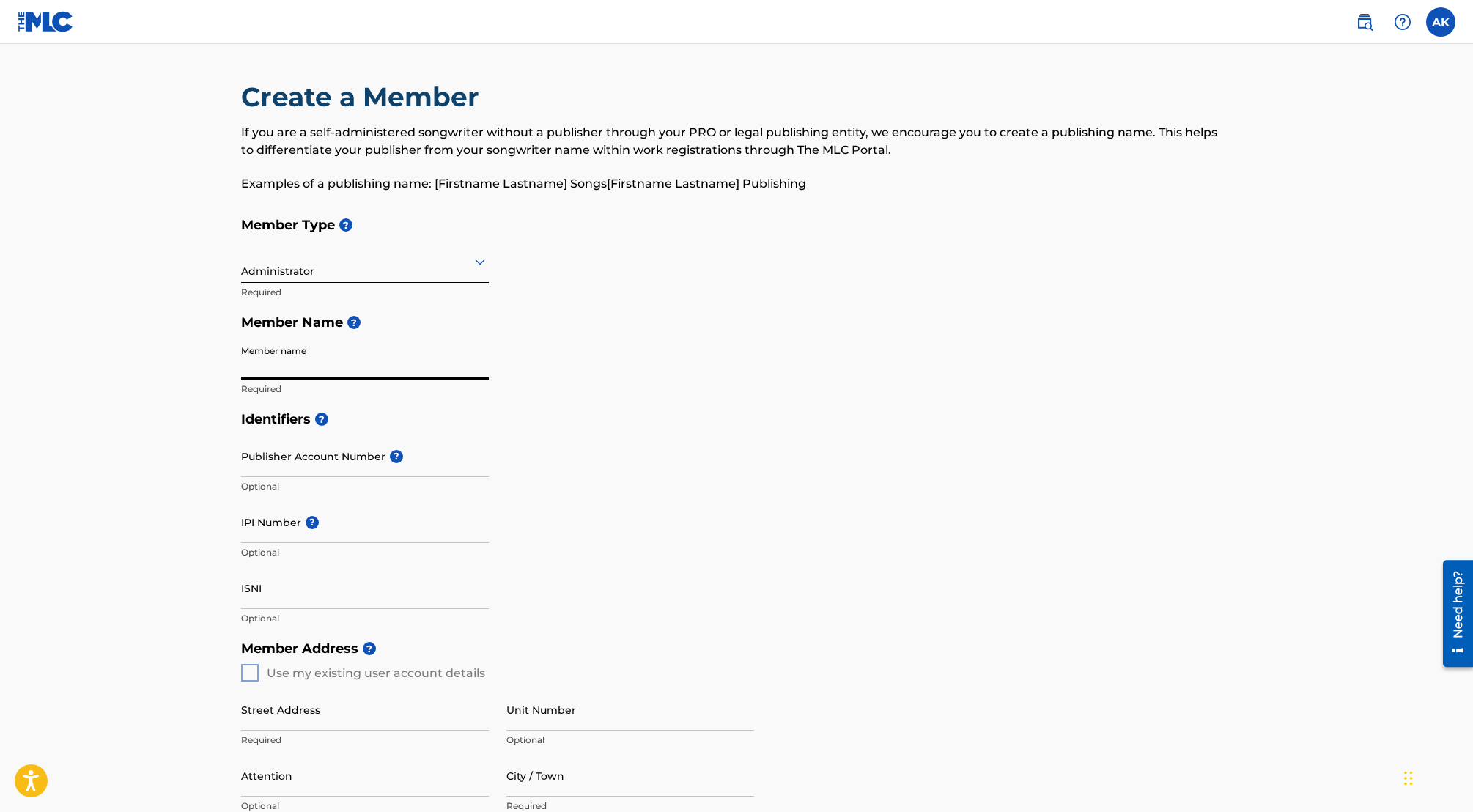
click at [273, 360] on input "Member name" at bounding box center [365, 358] width 247 height 41
type input "Muso.AI"
click at [270, 462] on input "Publisher Account Number ?" at bounding box center [365, 456] width 247 height 41
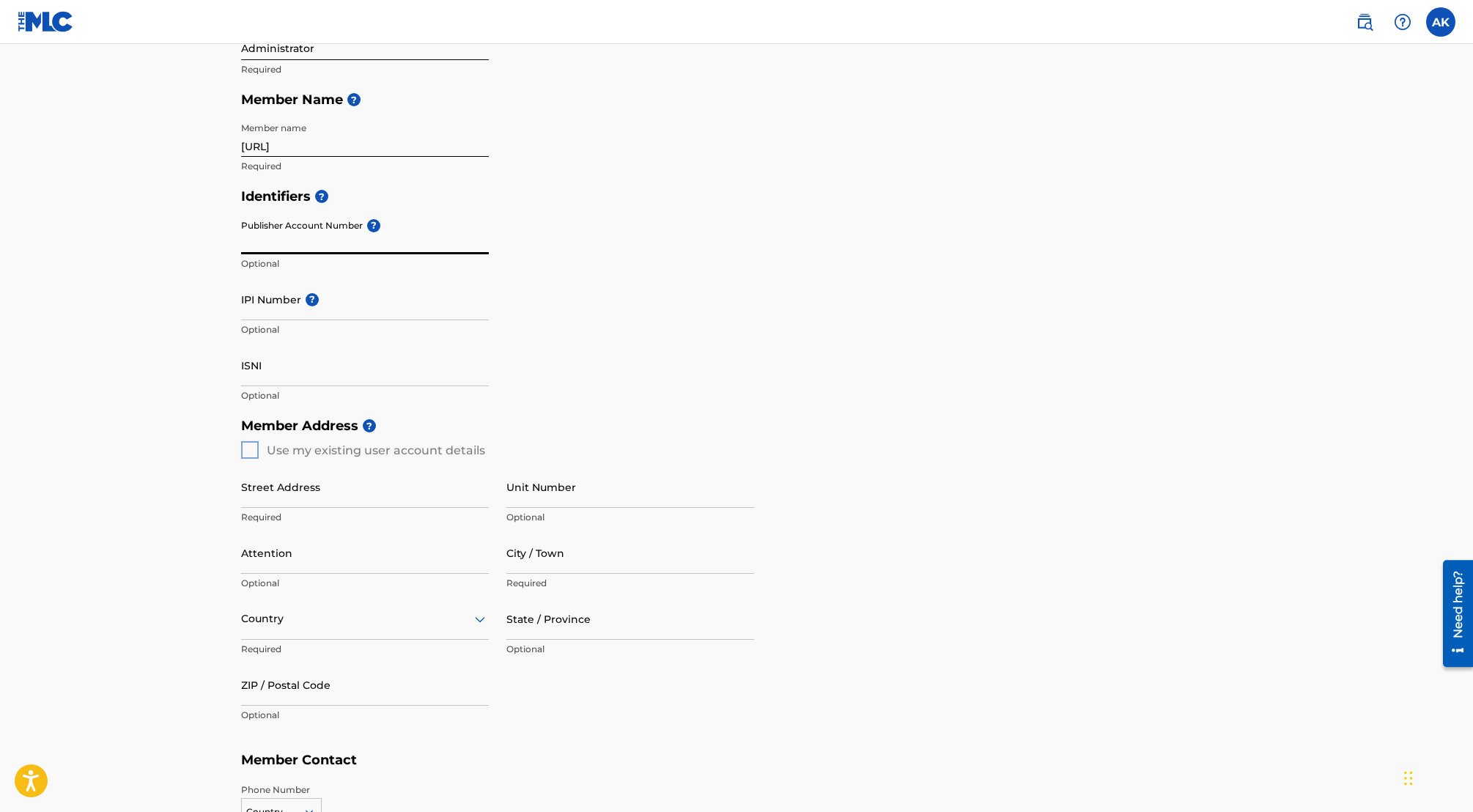
scroll to position [226, 0]
click at [261, 447] on div "Member Address ? Use my existing user account details Street Address Required U…" at bounding box center [737, 574] width 991 height 335
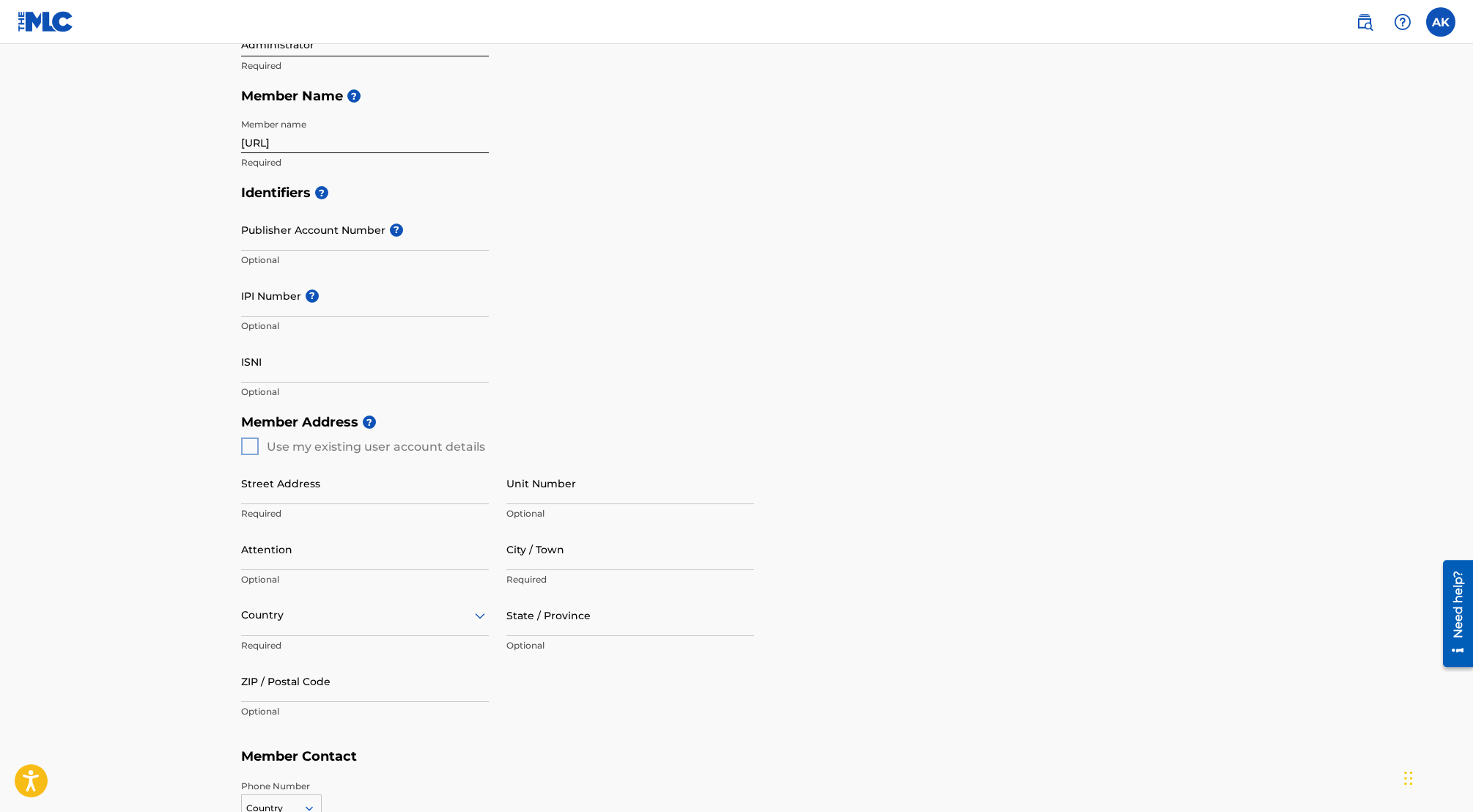
click at [255, 444] on div "Member Address ? Use my existing user account details Street Address Required U…" at bounding box center [737, 574] width 991 height 335
click at [249, 446] on div "Member Address ? Use my existing user account details Street Address Required U…" at bounding box center [737, 574] width 991 height 335
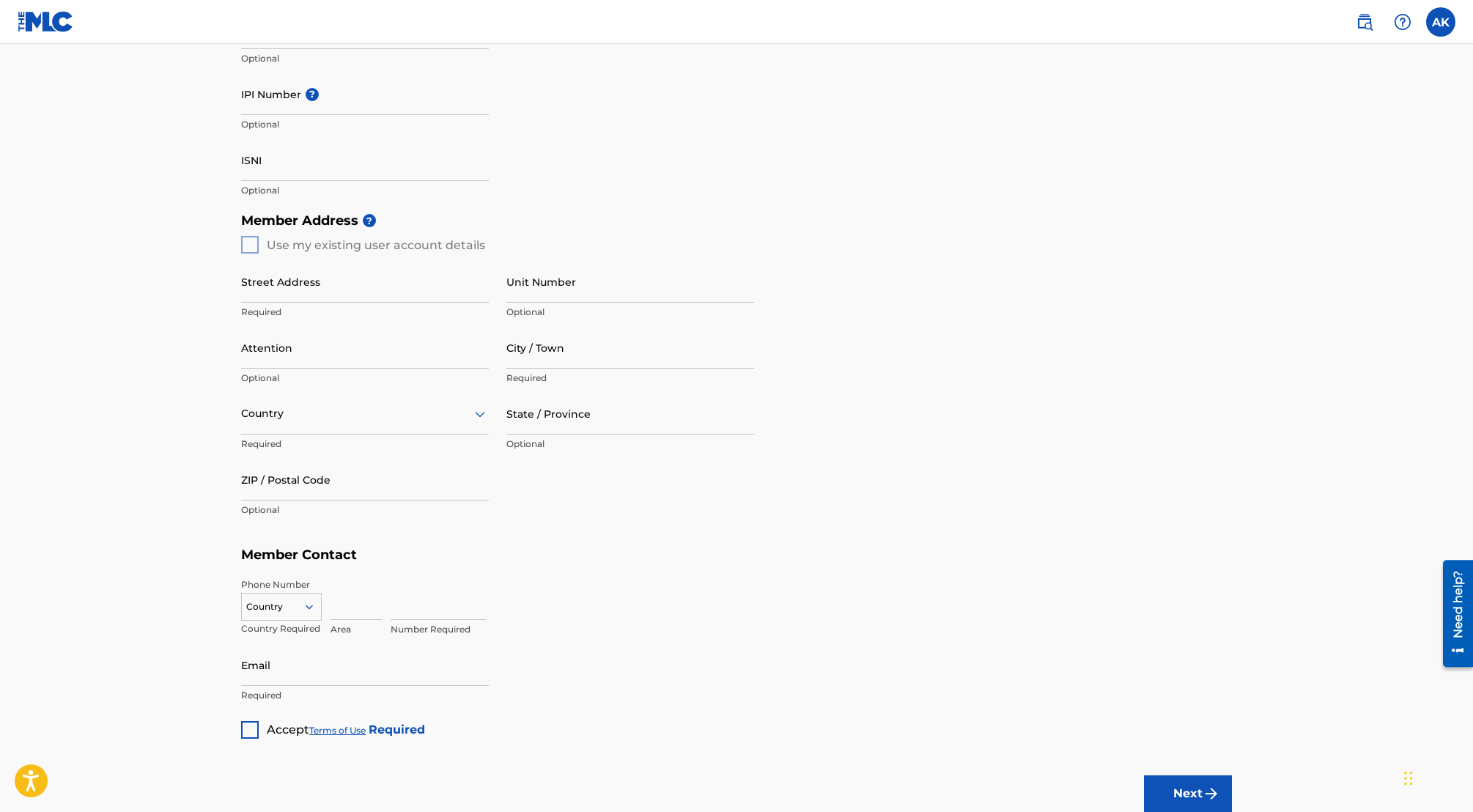
scroll to position [409, 0]
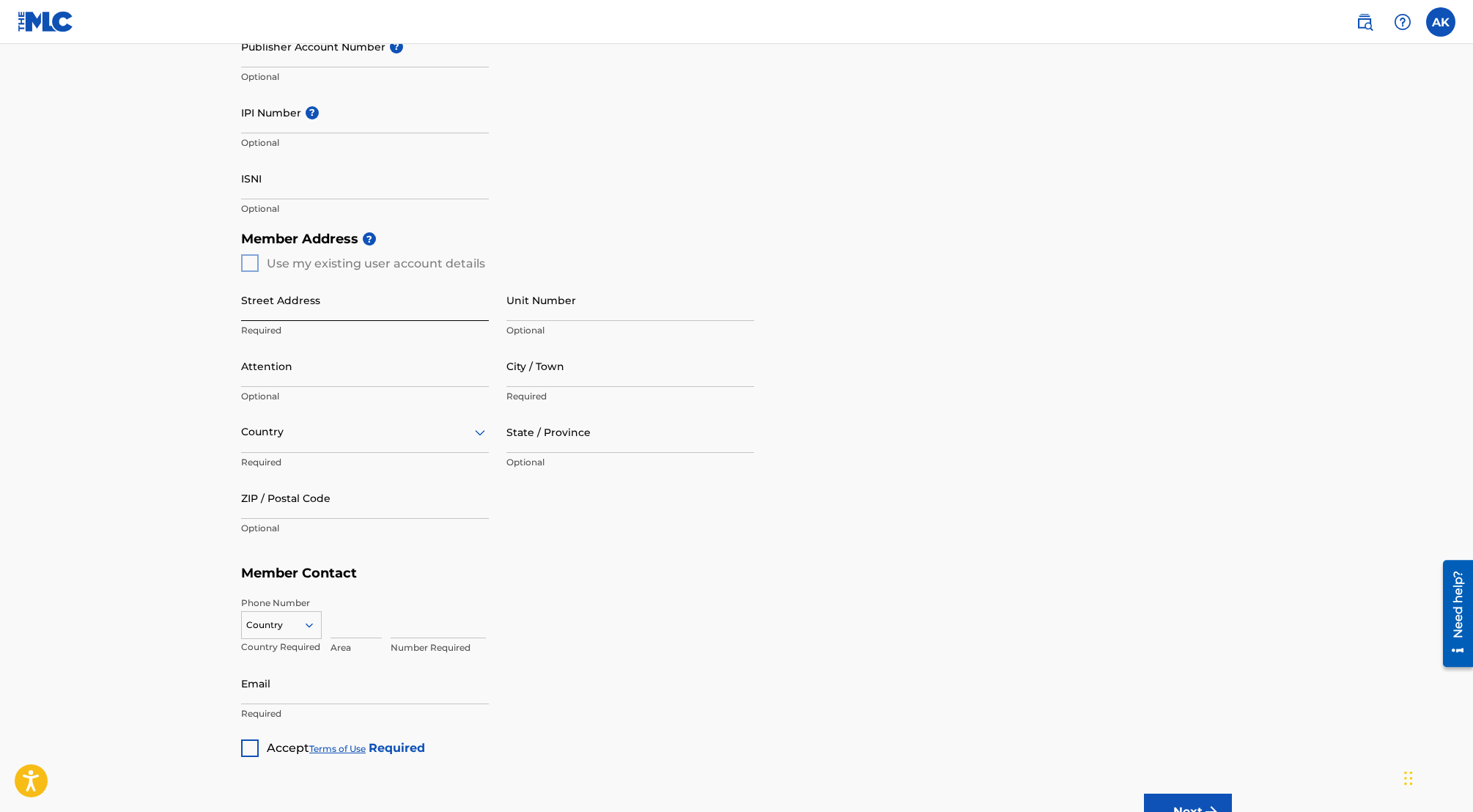
click at [288, 292] on input "Street Address" at bounding box center [365, 300] width 247 height 41
type input "1"
type input "2"
click at [174, 232] on main "Create a Member If you are a self-administered songwriter without a publisher t…" at bounding box center [736, 251] width 1473 height 1232
click at [1443, 15] on label at bounding box center [1441, 22] width 30 height 30
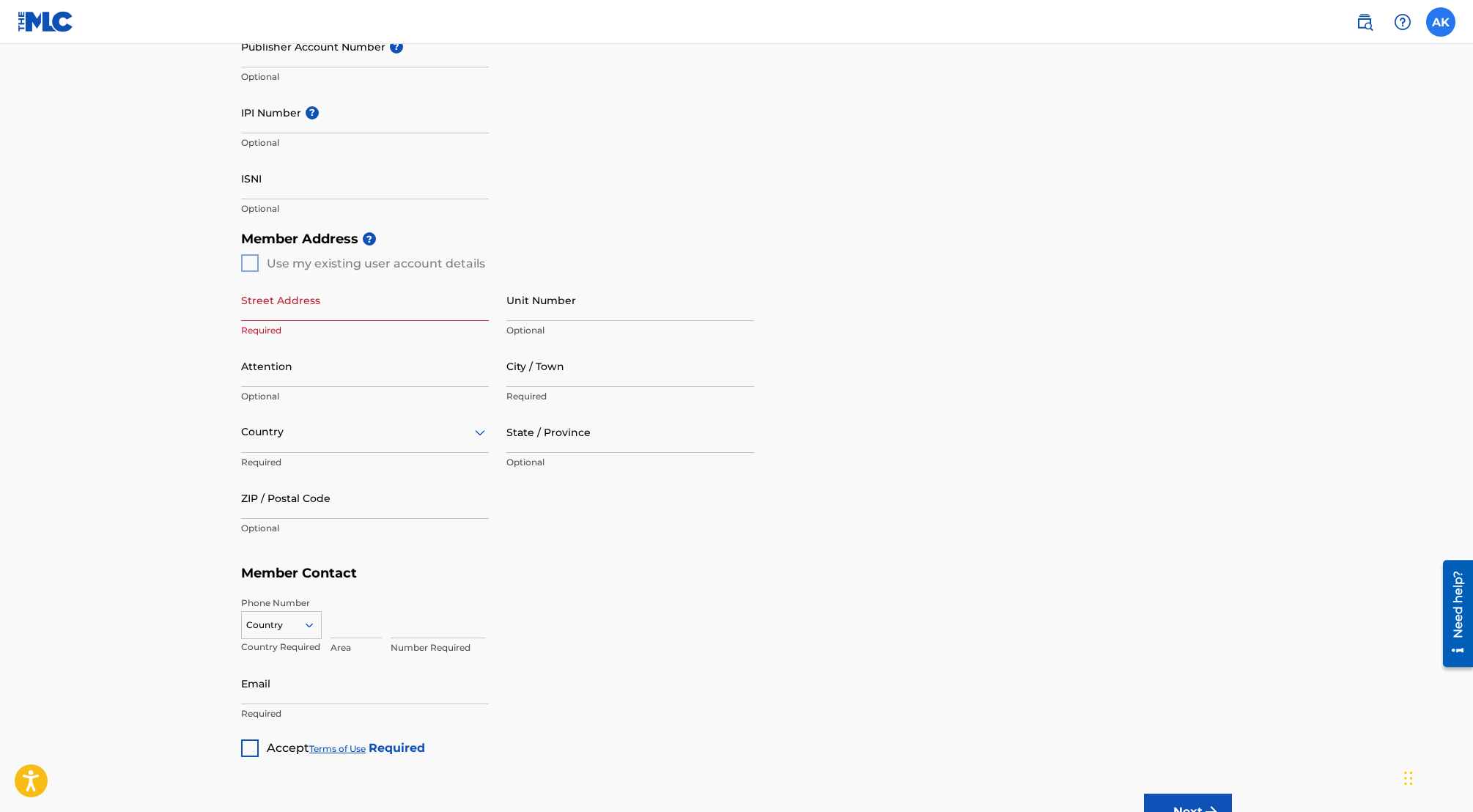
click at [1441, 22] on input "AK [PERSON_NAME] [PERSON_NAME][EMAIL_ADDRESS] Notification Preferences Profile …" at bounding box center [1441, 22] width 0 height 0
click at [1310, 154] on link "Notification Preferences" at bounding box center [1336, 158] width 108 height 14
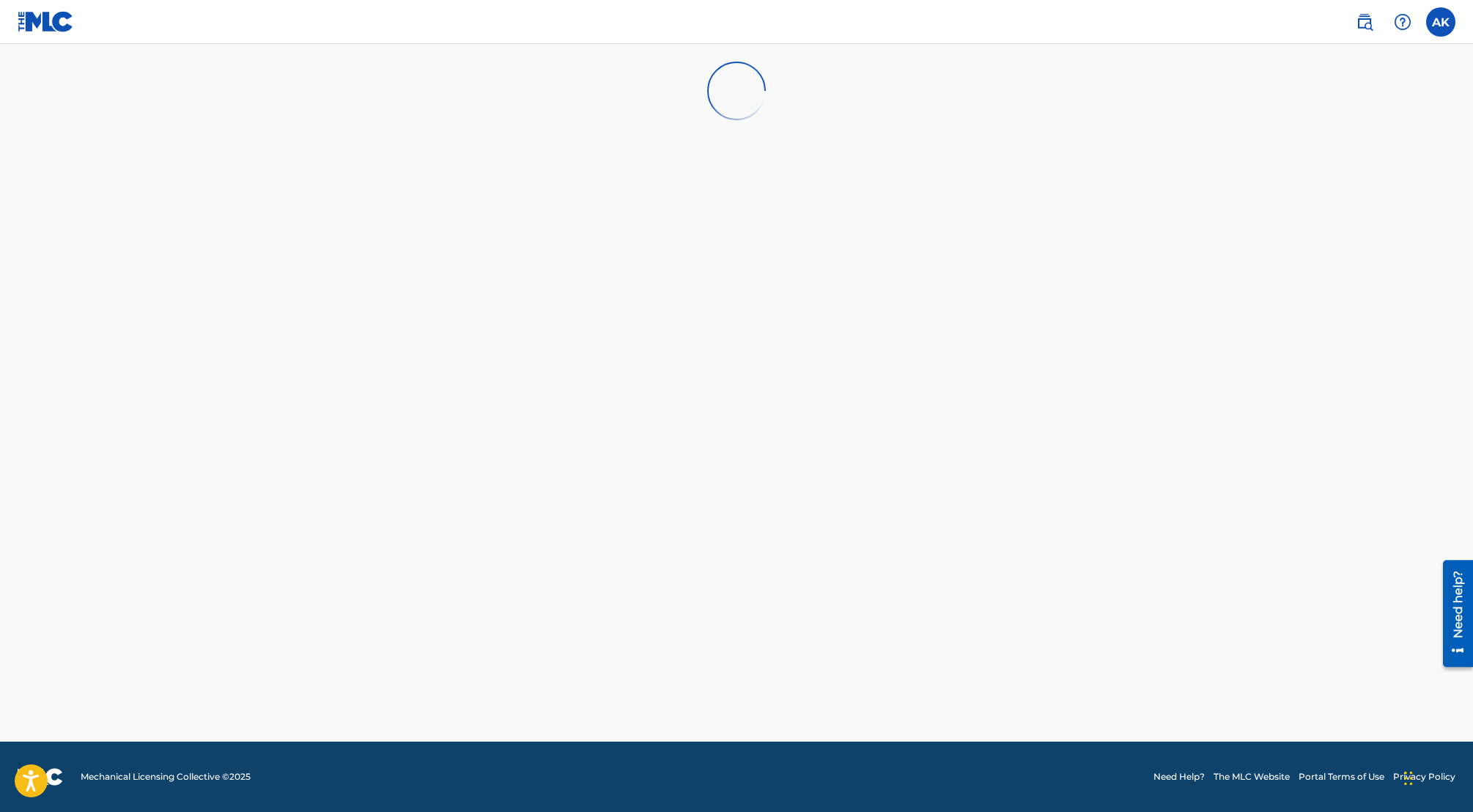
click at [1394, 202] on main at bounding box center [736, 392] width 1473 height 698
click at [962, 599] on main at bounding box center [736, 392] width 1473 height 698
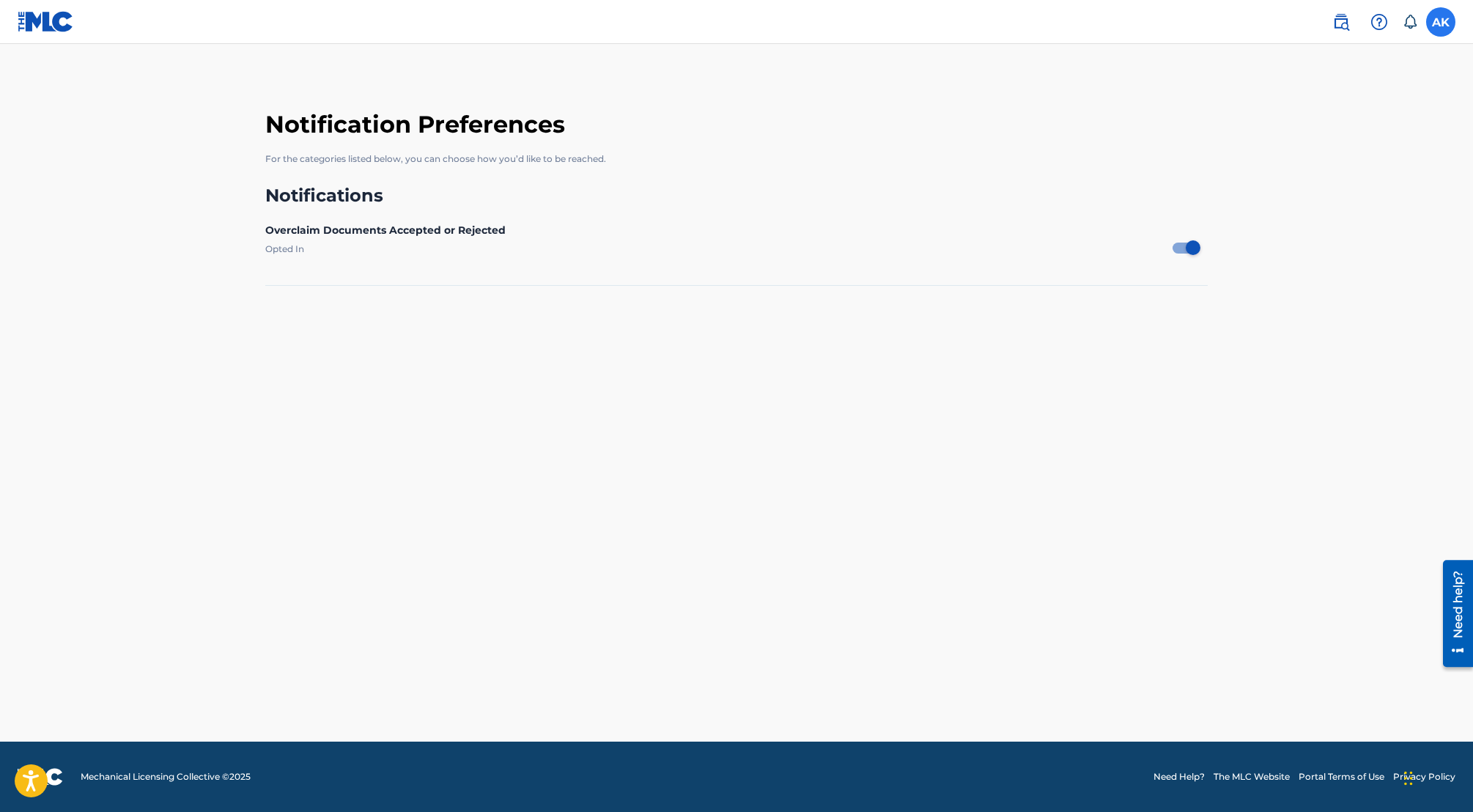
click at [1443, 21] on label at bounding box center [1441, 22] width 30 height 30
click at [1441, 22] on input "AK [PERSON_NAME] [PERSON_NAME][EMAIL_ADDRESS] Notification Preferences Profile …" at bounding box center [1441, 22] width 0 height 0
click at [1288, 177] on link "Profile" at bounding box center [1297, 182] width 30 height 14
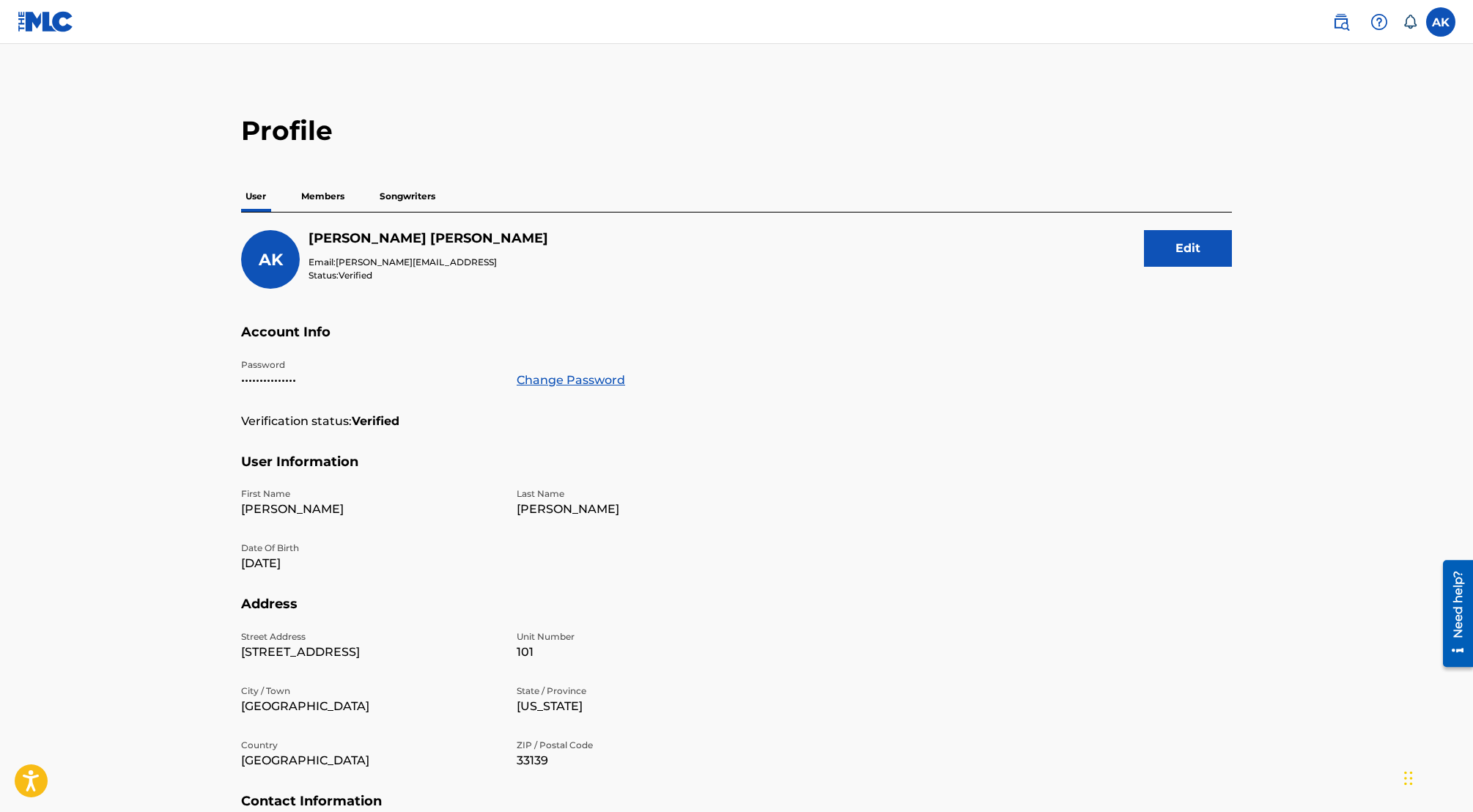
click at [1015, 288] on div "AK [PERSON_NAME] Email: [PERSON_NAME][EMAIL_ADDRESS] Status: Verified Edit" at bounding box center [737, 277] width 991 height 94
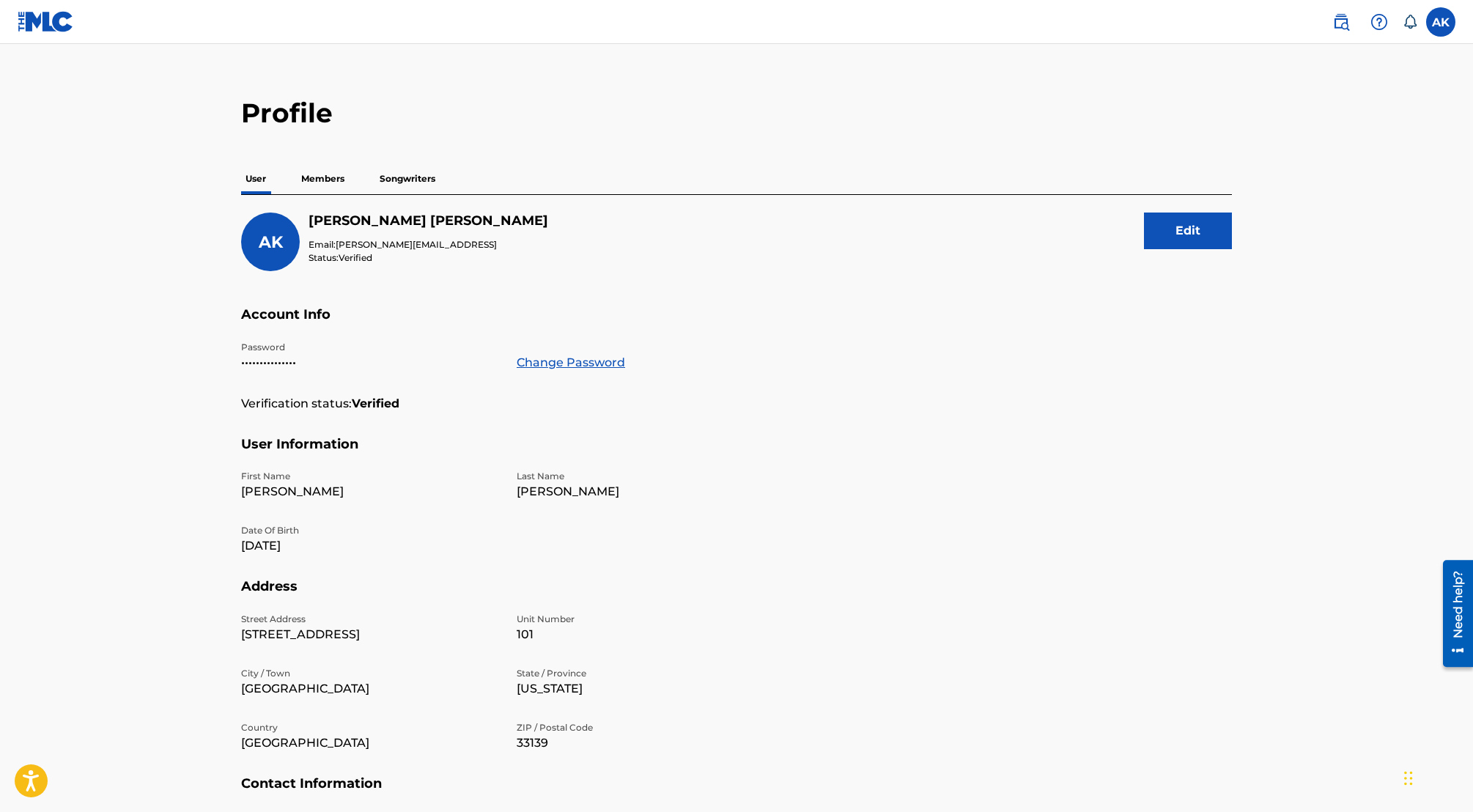
scroll to position [29, 0]
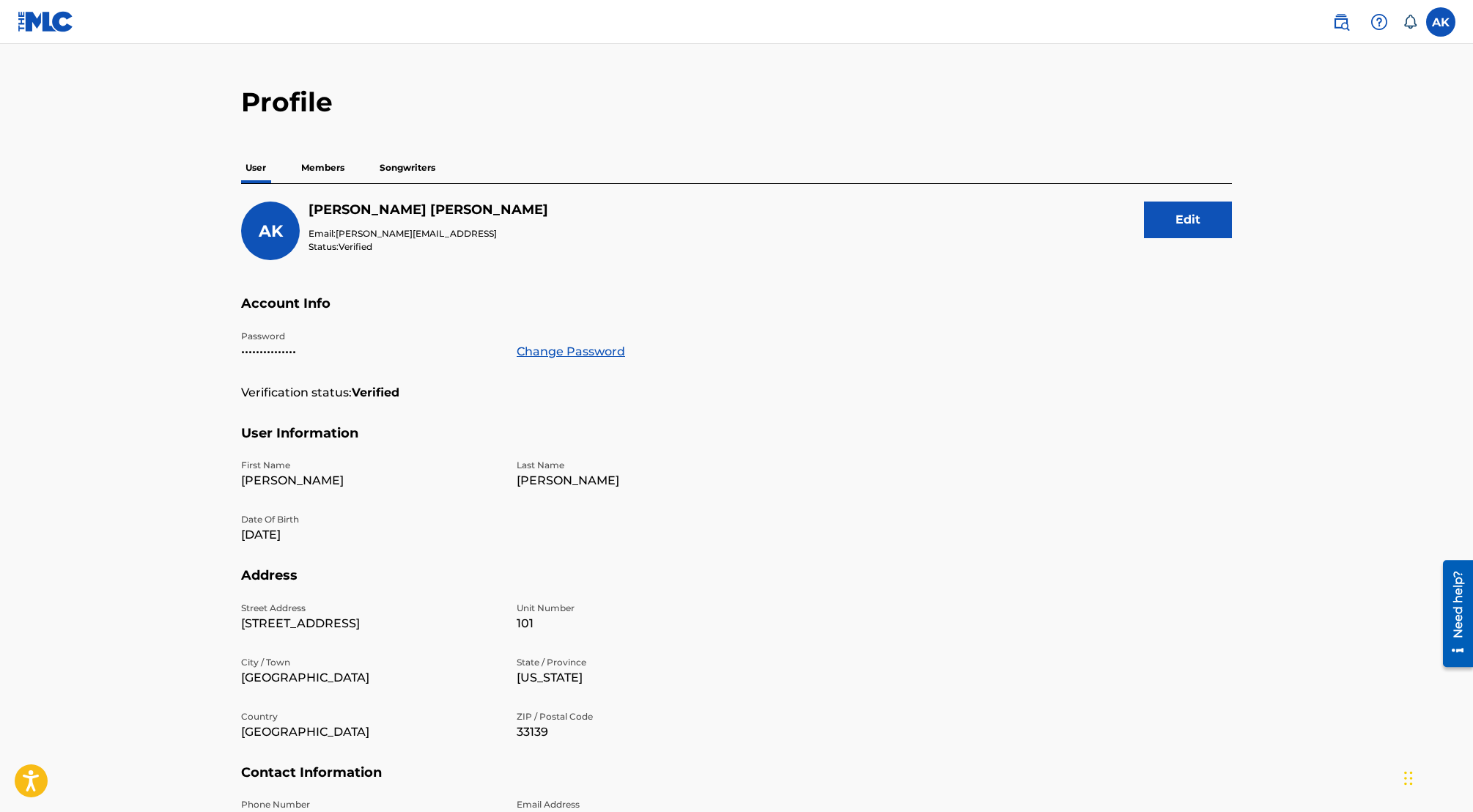
click at [326, 169] on p "Members" at bounding box center [323, 168] width 52 height 30
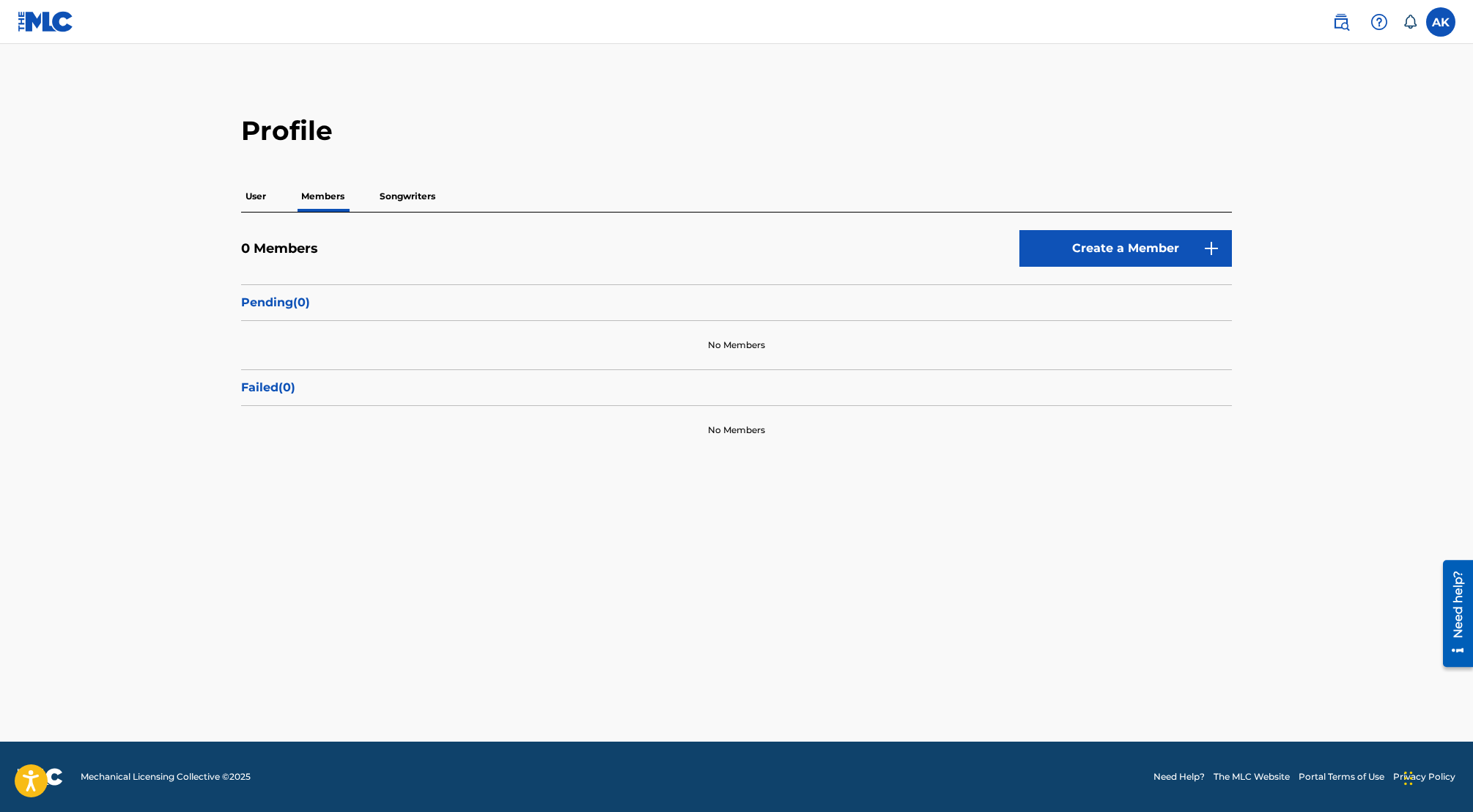
click at [381, 178] on div "Profile User Members Songwriters 0 Members Create a Member Pending ( 0 ) No Mem…" at bounding box center [737, 284] width 1026 height 340
click at [395, 191] on p "Songwriters" at bounding box center [408, 196] width 64 height 30
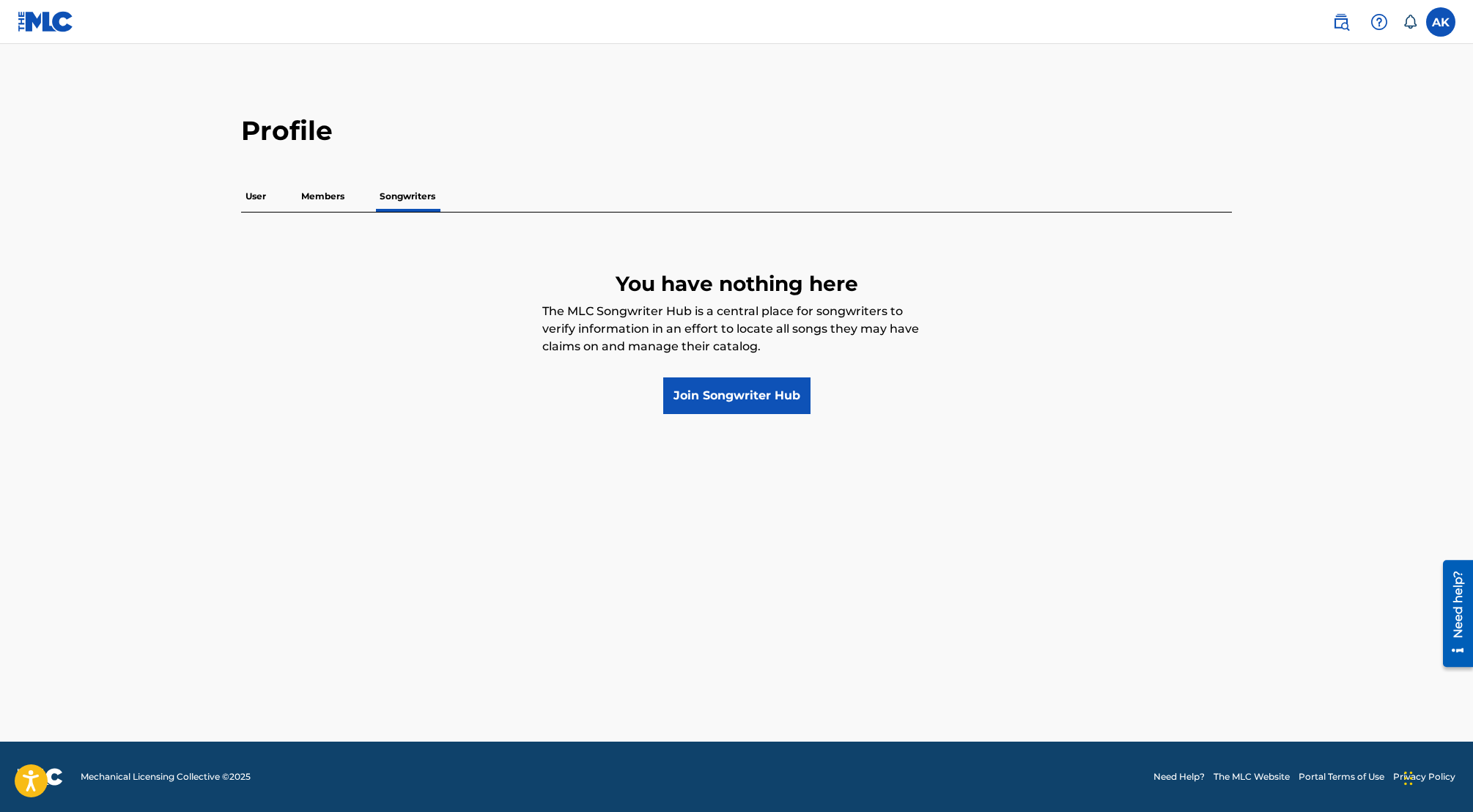
click at [258, 195] on p "User" at bounding box center [256, 196] width 30 height 30
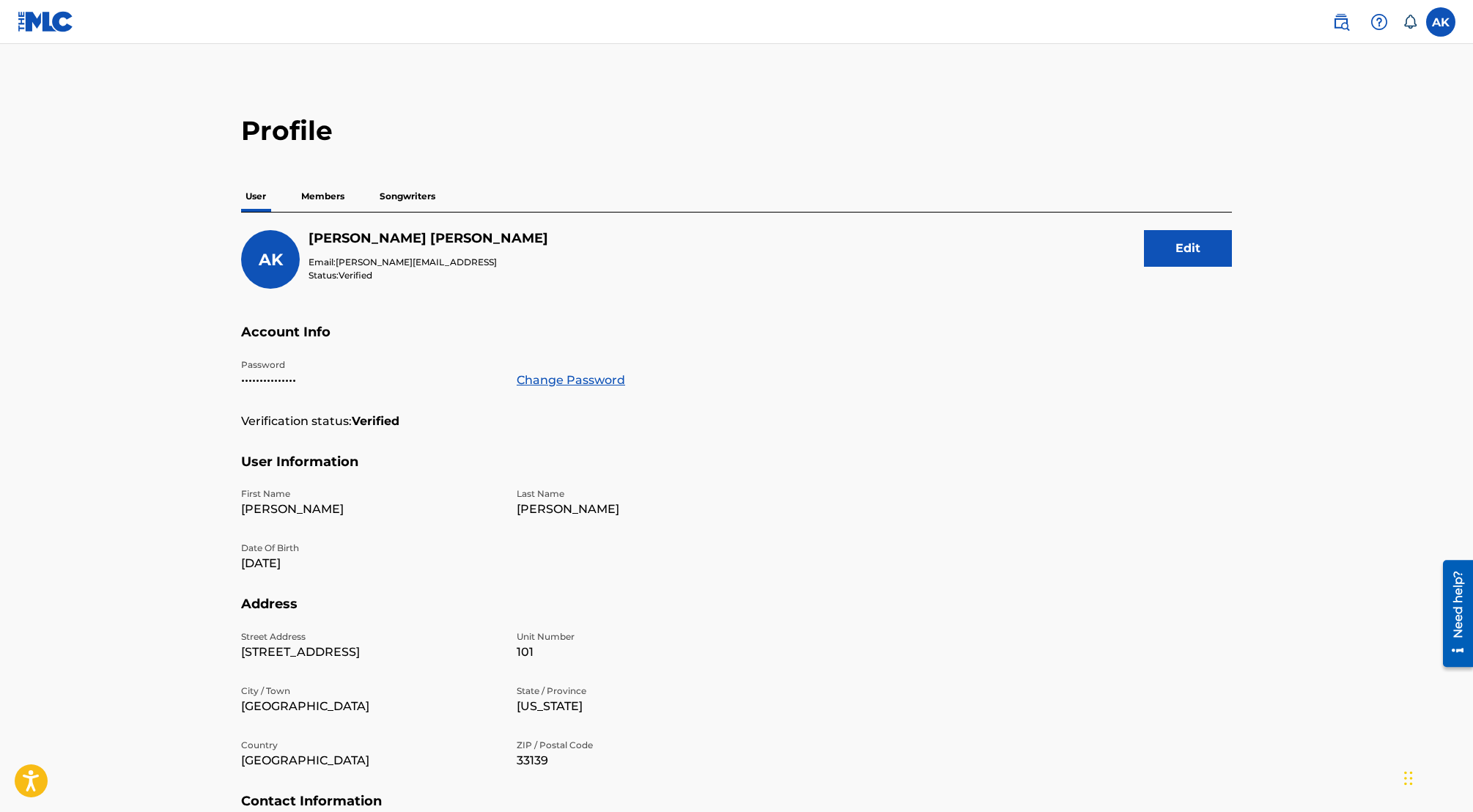
click at [35, 14] on img at bounding box center [46, 21] width 57 height 21
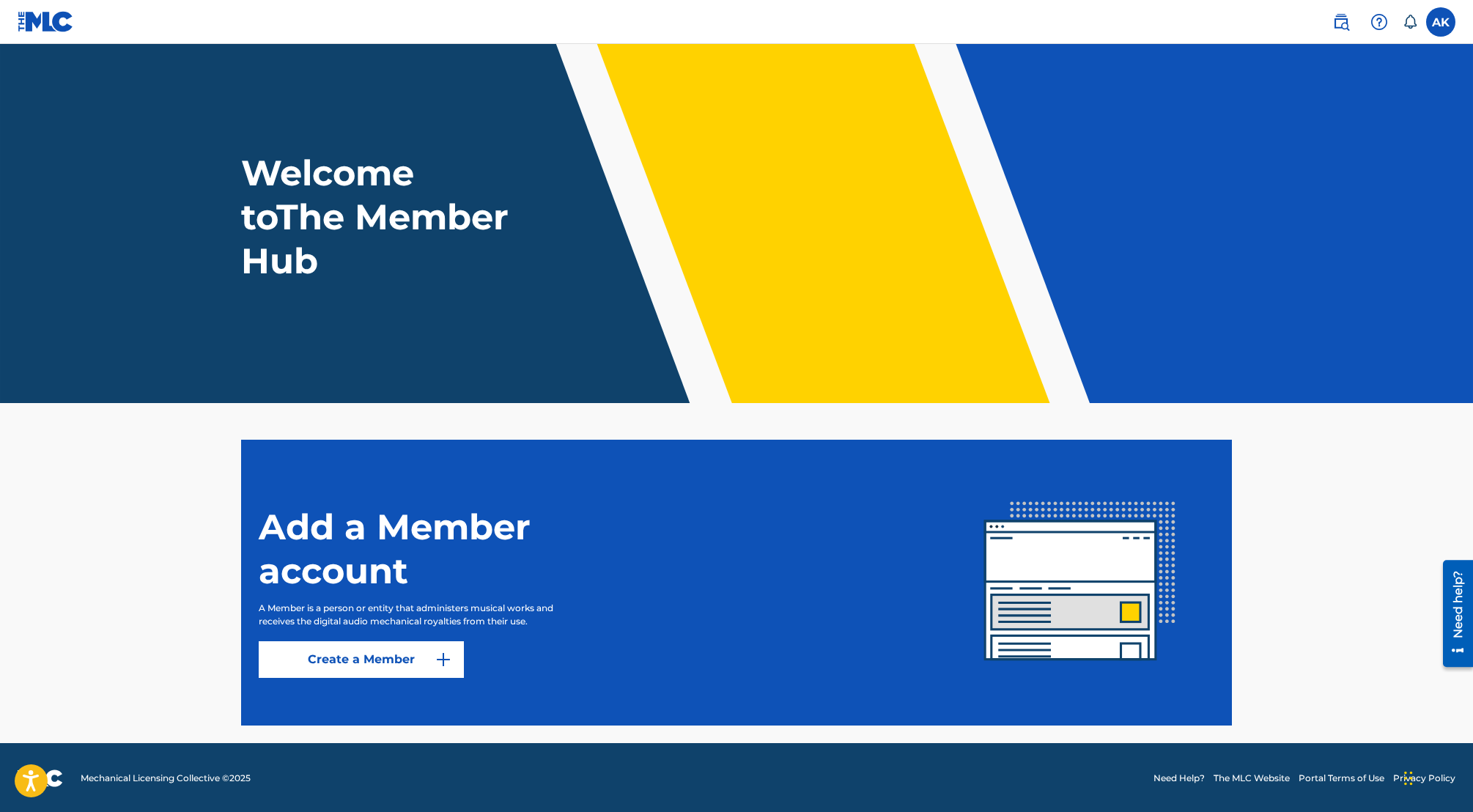
click at [555, 359] on header "Welcome to The Member Hub" at bounding box center [736, 223] width 1473 height 359
